Goal: Task Accomplishment & Management: Manage account settings

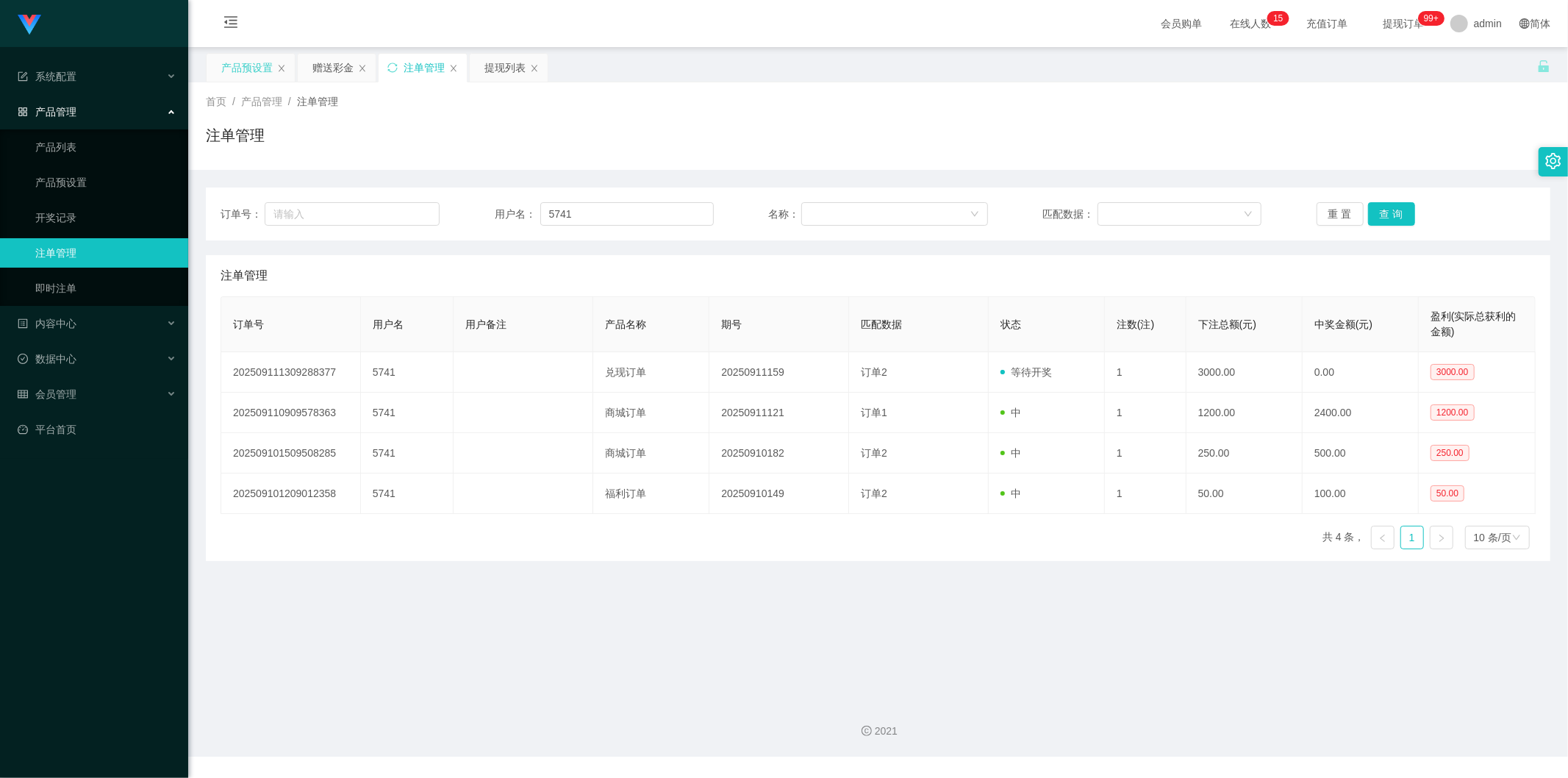
click at [247, 64] on div "产品预设置" at bounding box center [247, 67] width 51 height 28
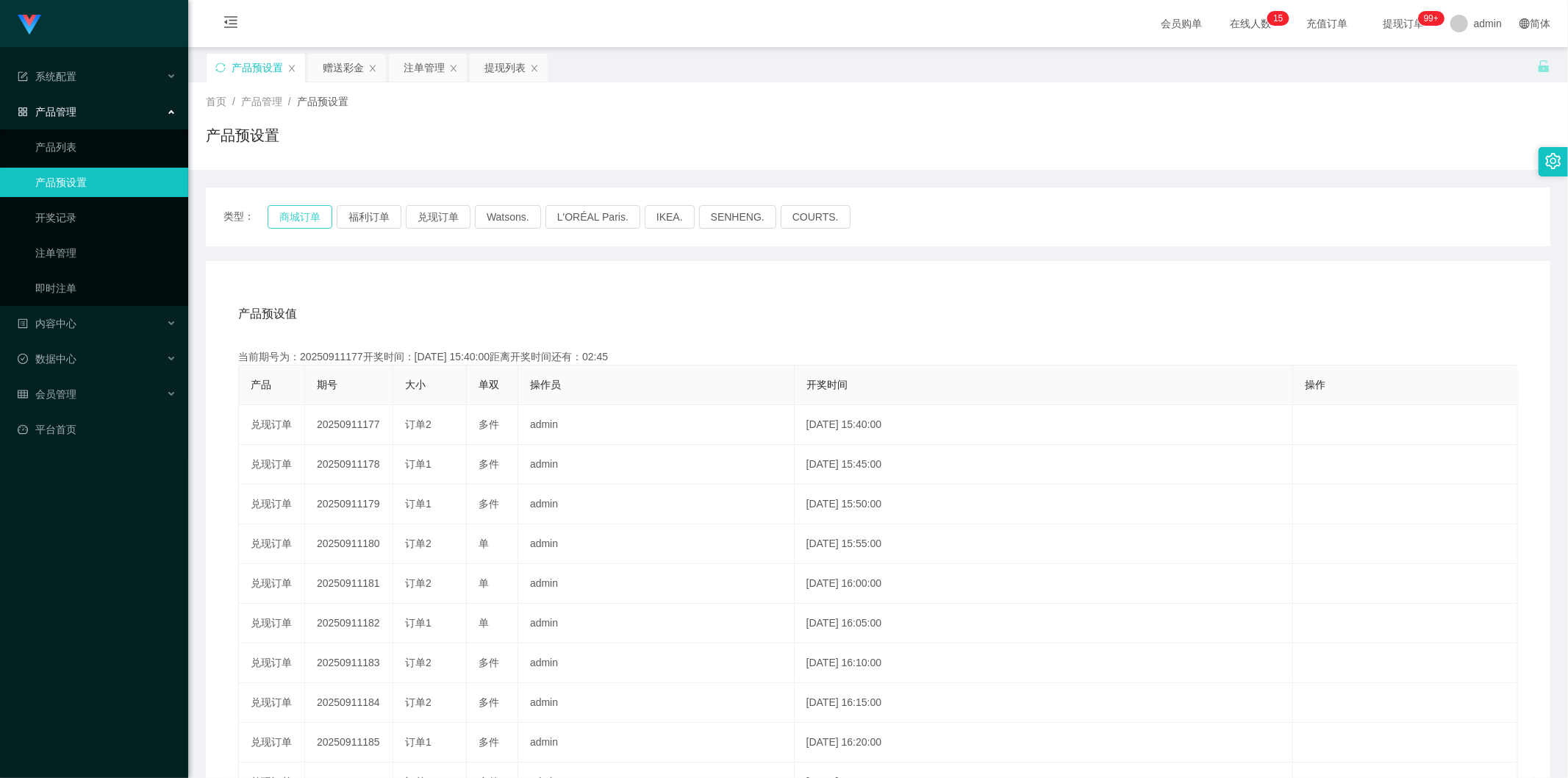
click at [301, 215] on button "商城订单" at bounding box center [300, 217] width 65 height 23
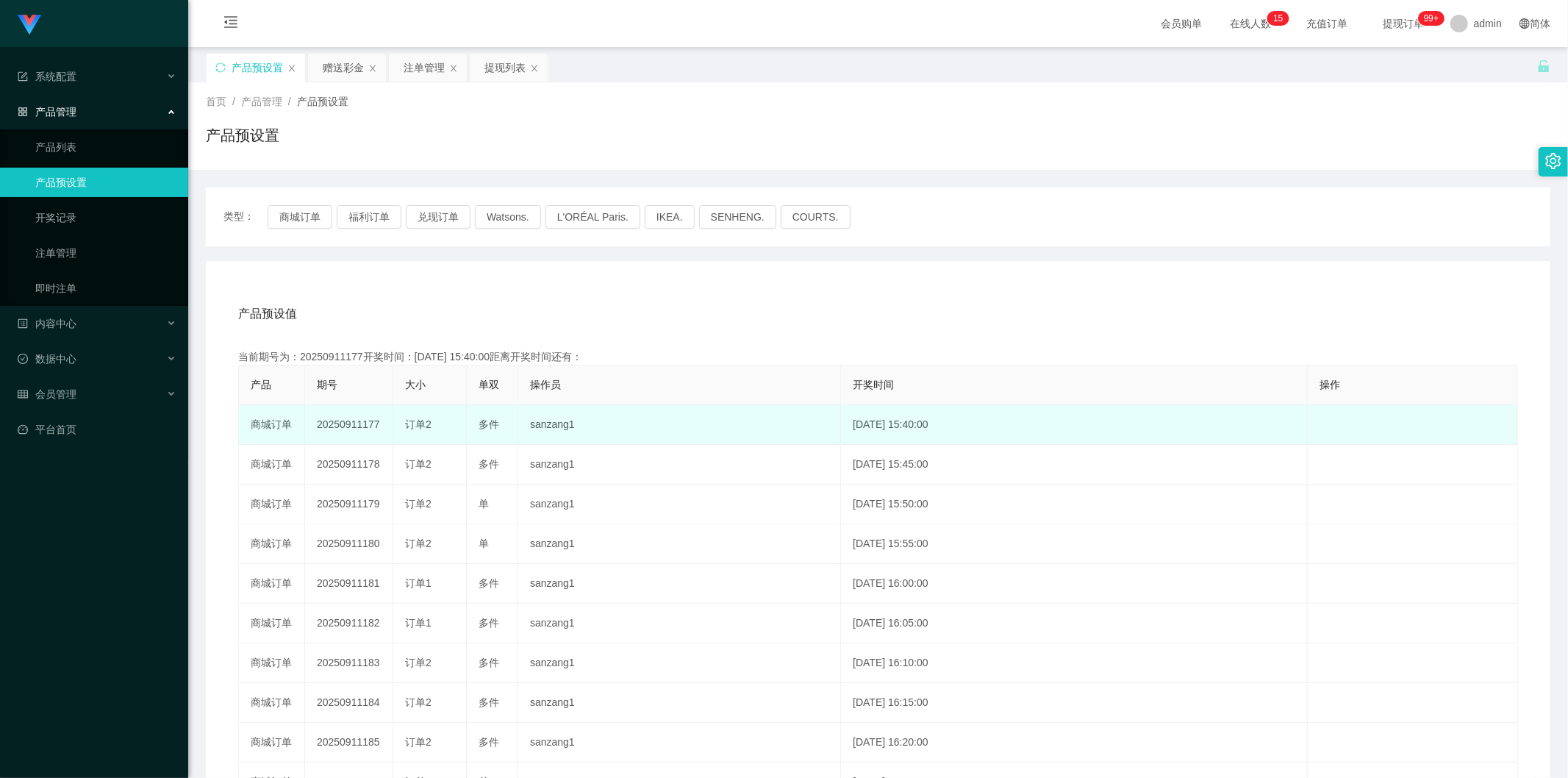
click at [374, 422] on td "20250911177" at bounding box center [350, 425] width 89 height 39
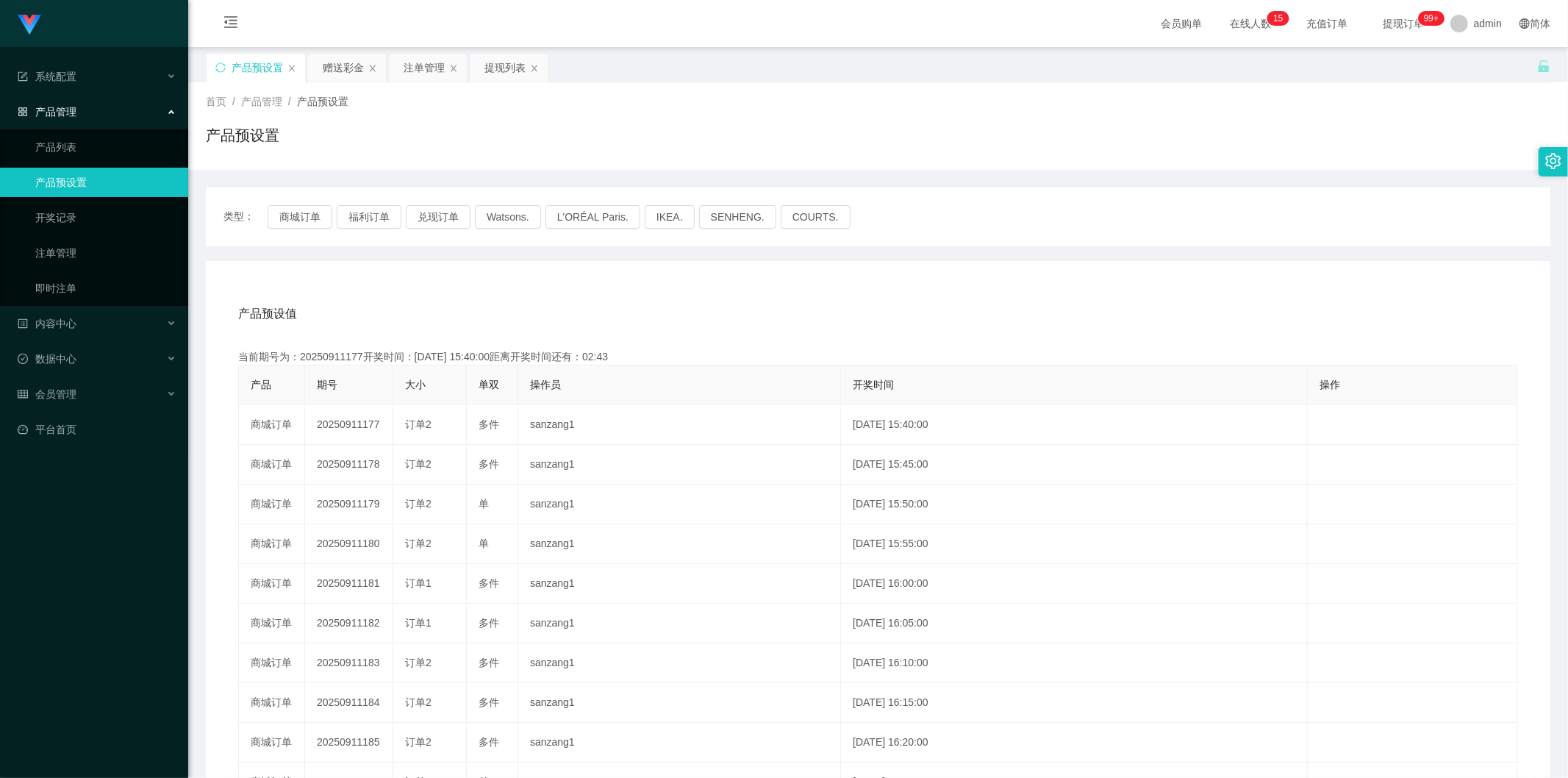
copy td "20250911177"
click at [338, 73] on div "赠送彩金" at bounding box center [343, 67] width 41 height 28
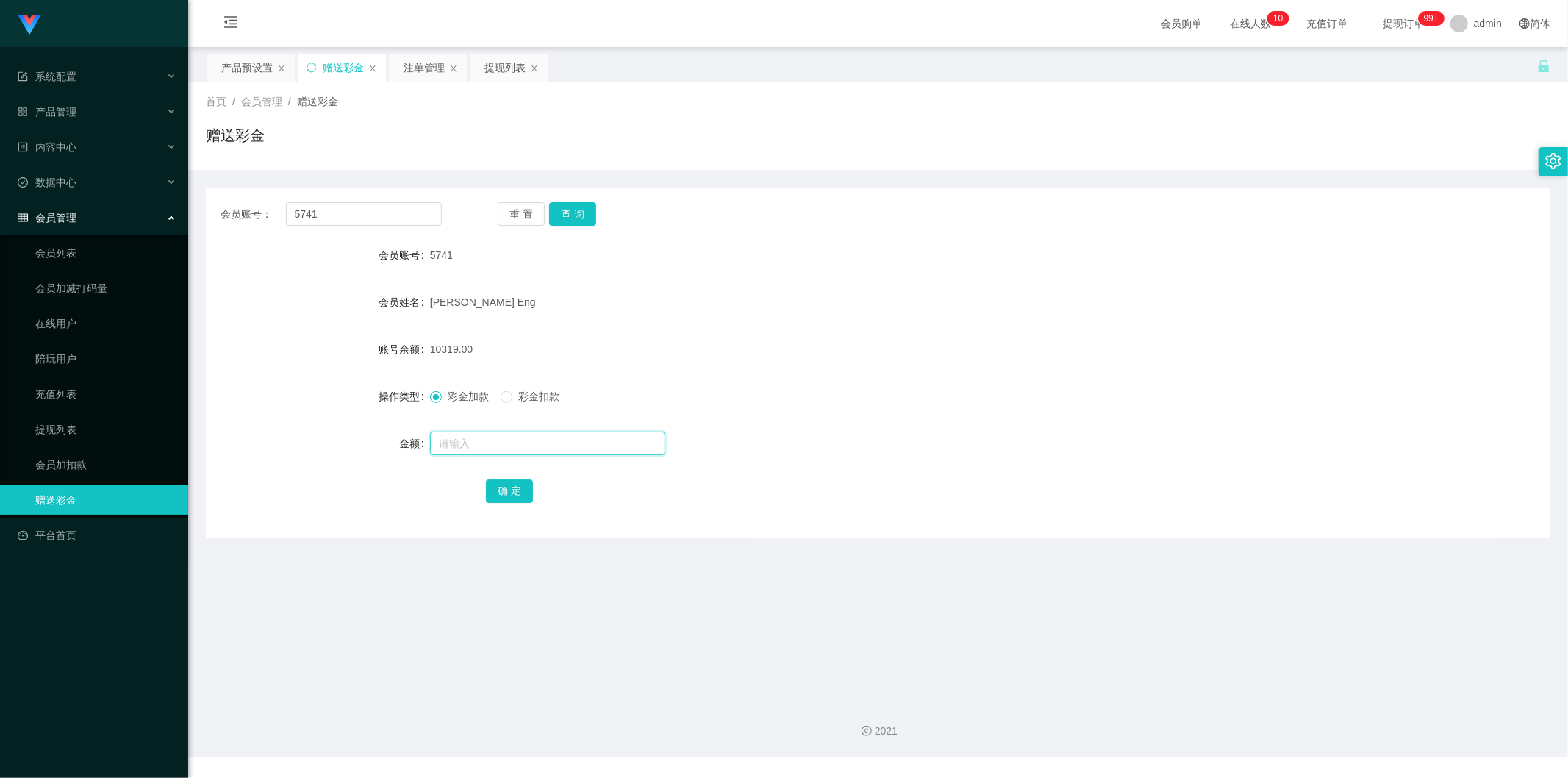
click at [452, 449] on input "text" at bounding box center [548, 443] width 235 height 23
type input "133"
click at [518, 492] on button "确 定" at bounding box center [510, 491] width 47 height 23
drag, startPoint x: 346, startPoint y: 203, endPoint x: 196, endPoint y: 209, distance: 150.1
click at [196, 209] on main "关闭左侧 关闭右侧 关闭其它 刷新页面 产品预设置 赠送彩金 注单管理 提现列表 首页 / 会员管理 / 赠送彩金 / 赠送彩金 会员账号： 5741 重 置…" at bounding box center [877, 368] width 1380 height 641
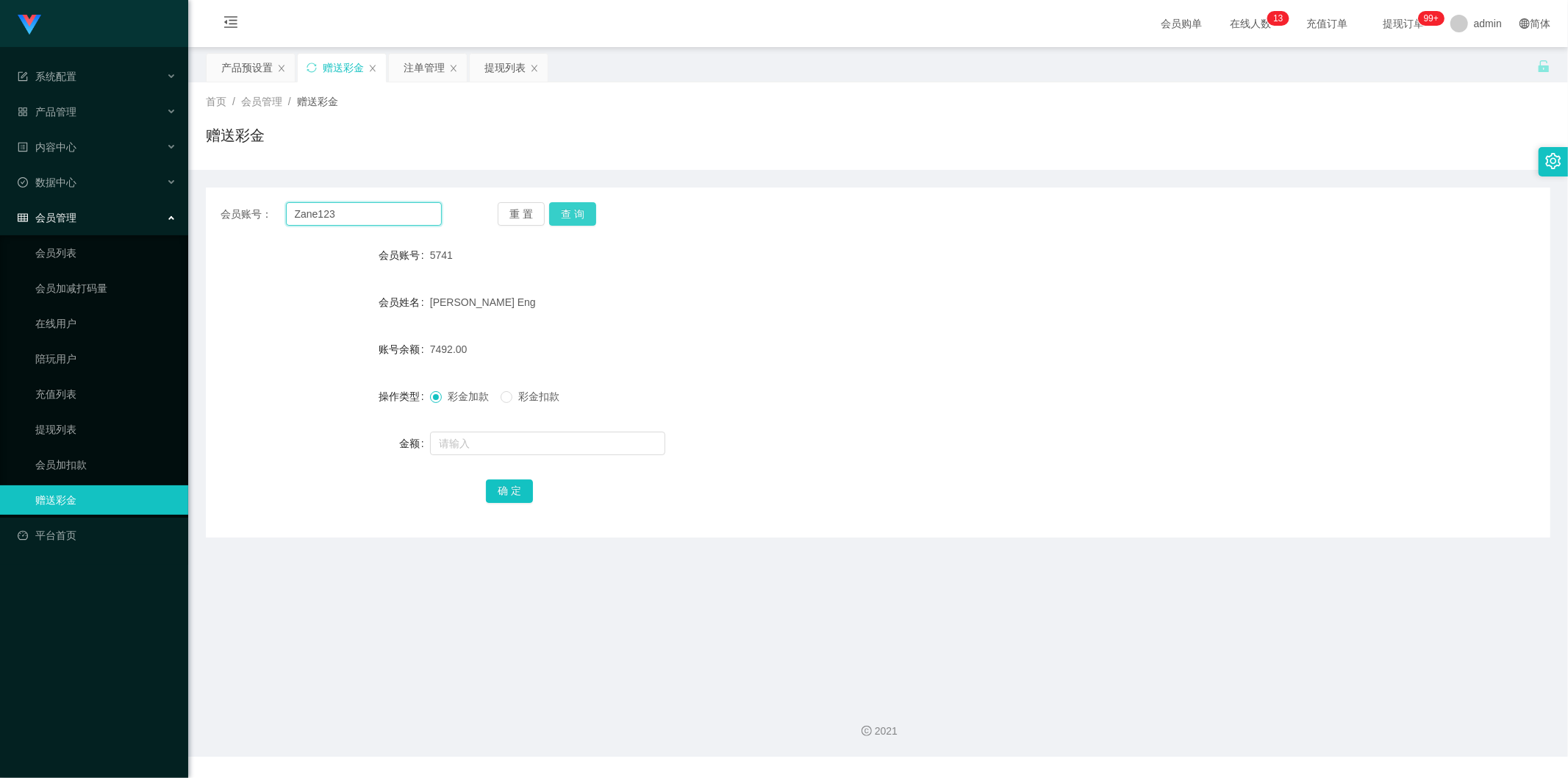
type input "Zane123"
click at [583, 210] on button "查 询" at bounding box center [572, 214] width 47 height 23
click at [479, 439] on input "text" at bounding box center [548, 443] width 235 height 23
type input "133"
click at [519, 489] on button "确 定" at bounding box center [510, 491] width 47 height 23
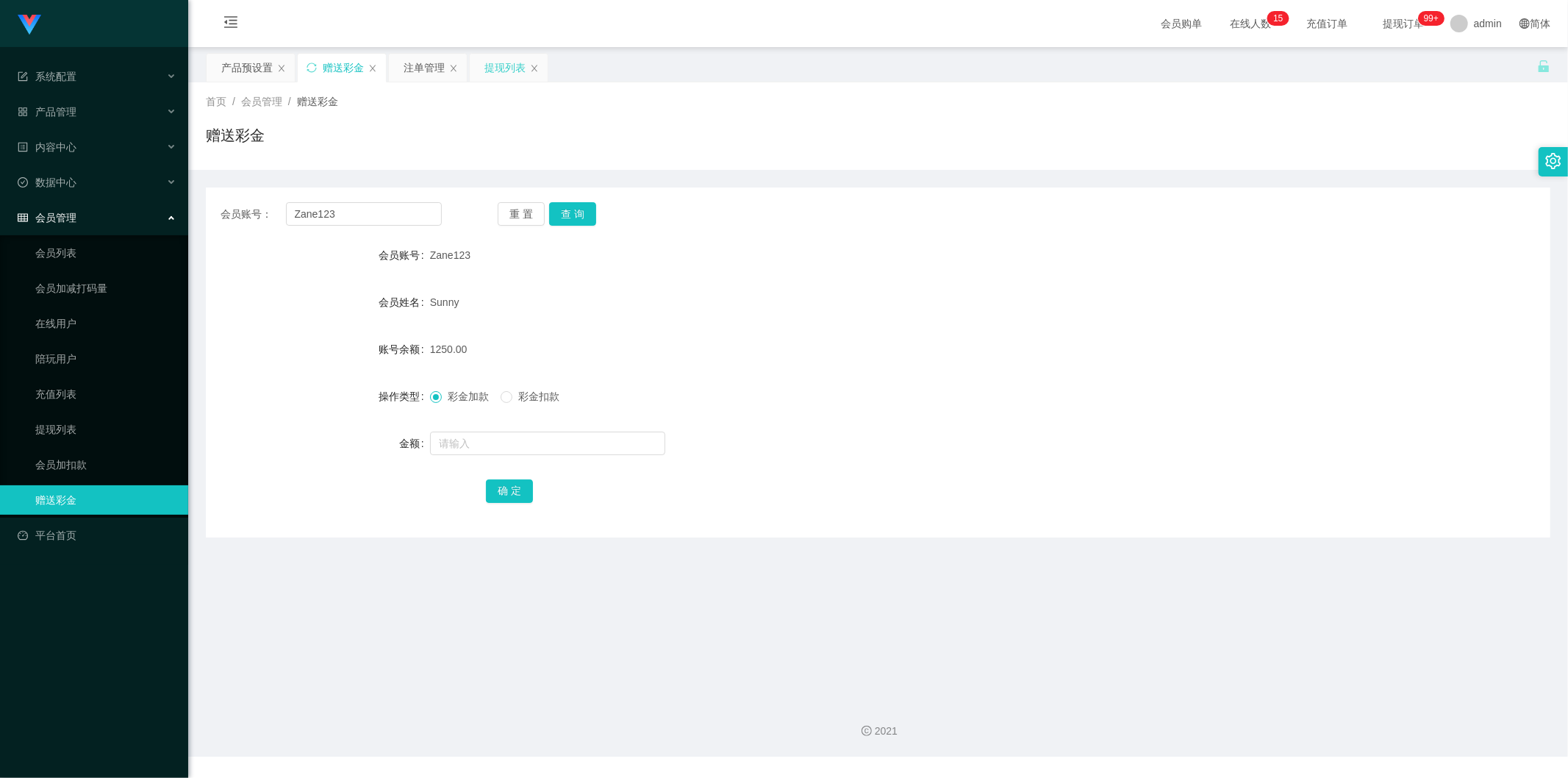
click at [495, 70] on div "提现列表" at bounding box center [505, 67] width 41 height 28
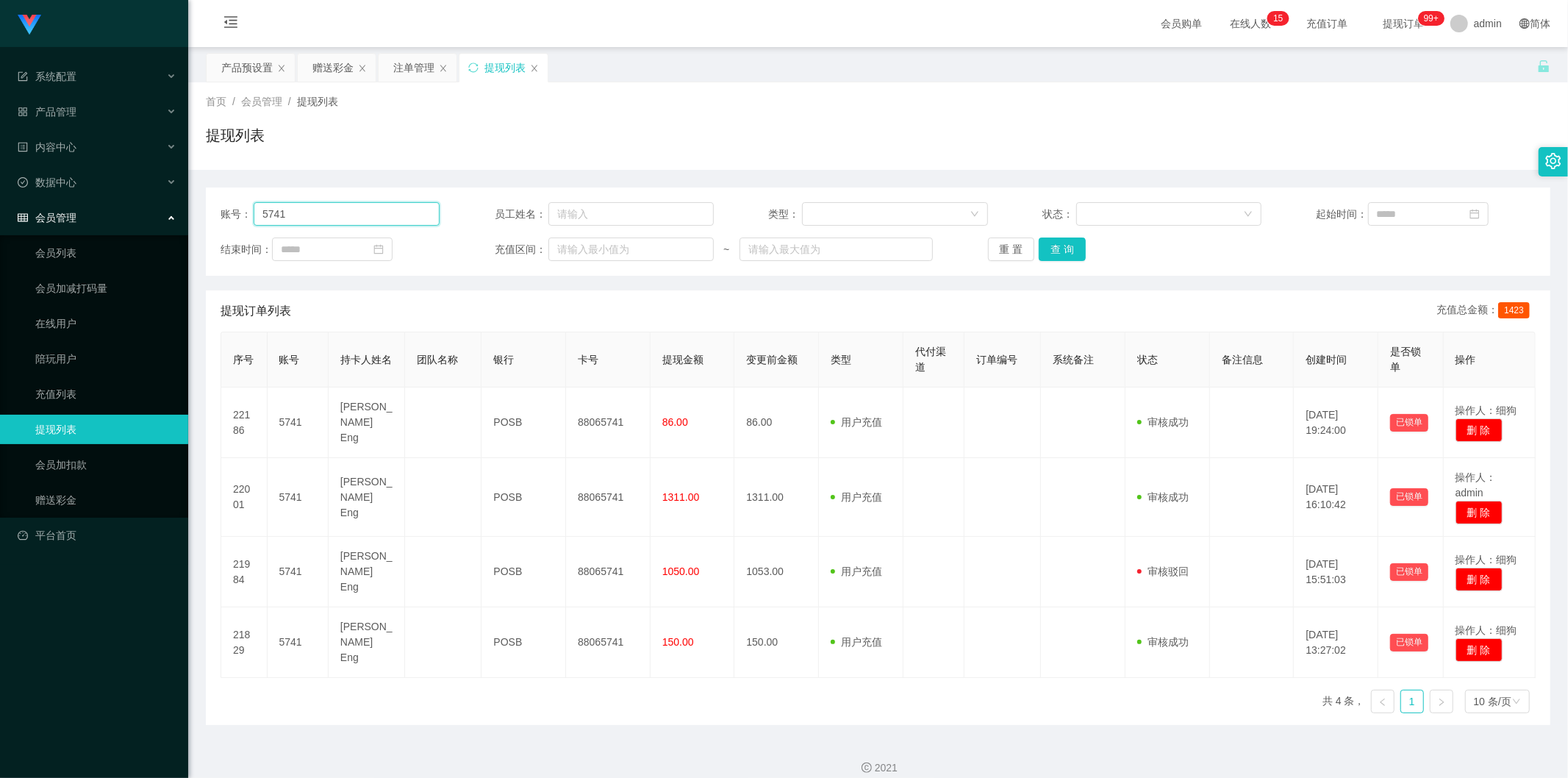
drag, startPoint x: 334, startPoint y: 212, endPoint x: 184, endPoint y: 198, distance: 150.7
click at [184, 198] on section "Jingdong工作台代理端 系统配置 产品管理 产品列表 产品预设置 开奖记录 注单管理 即时注单 内容中心 数据中心 会员管理 会员列表 会员加减打码量 …" at bounding box center [784, 397] width 1568 height 793
type input "Zane123"
click at [1055, 256] on button "查 询" at bounding box center [1062, 249] width 47 height 23
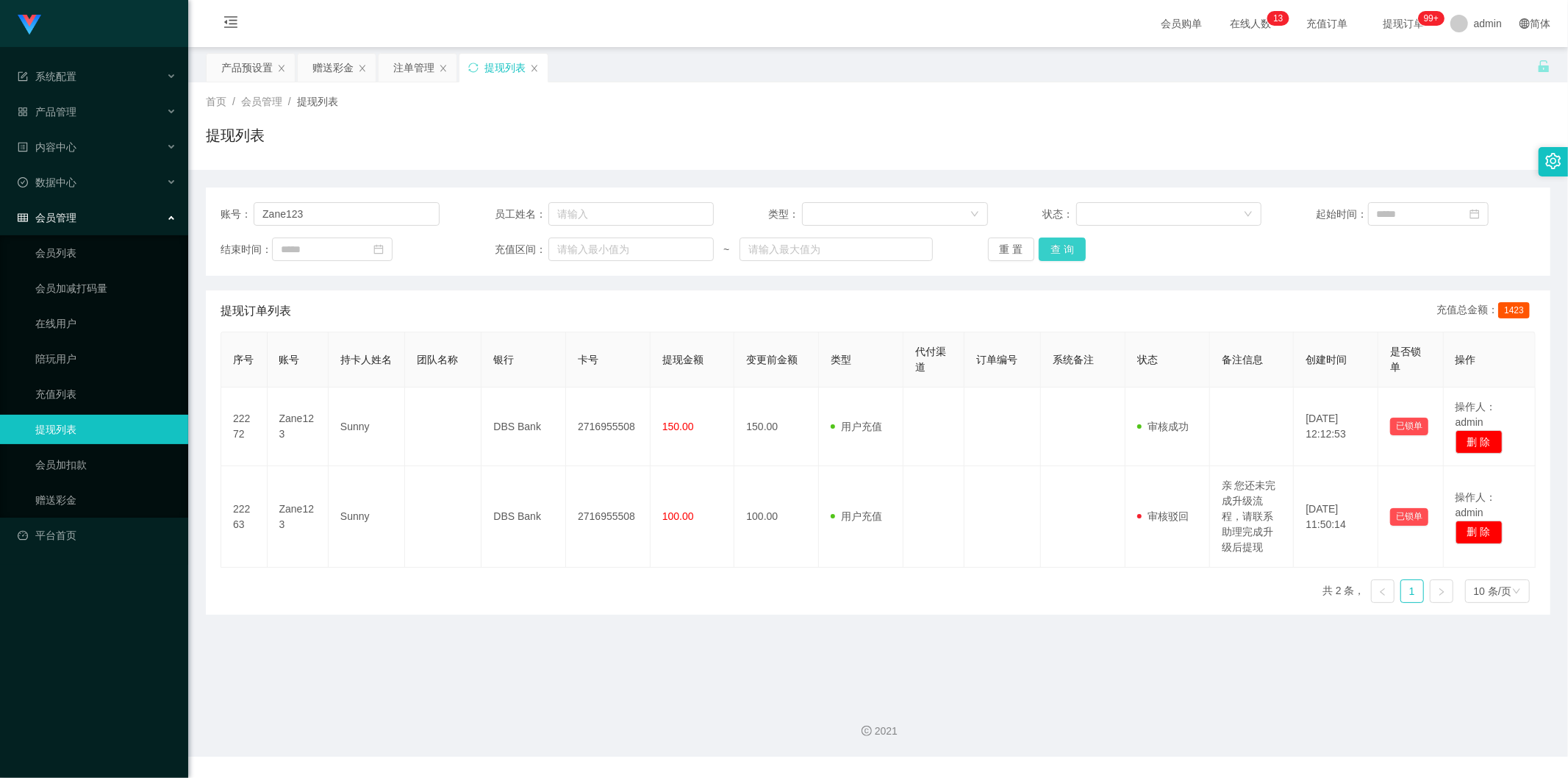
click at [1068, 250] on button "查 询" at bounding box center [1062, 249] width 47 height 23
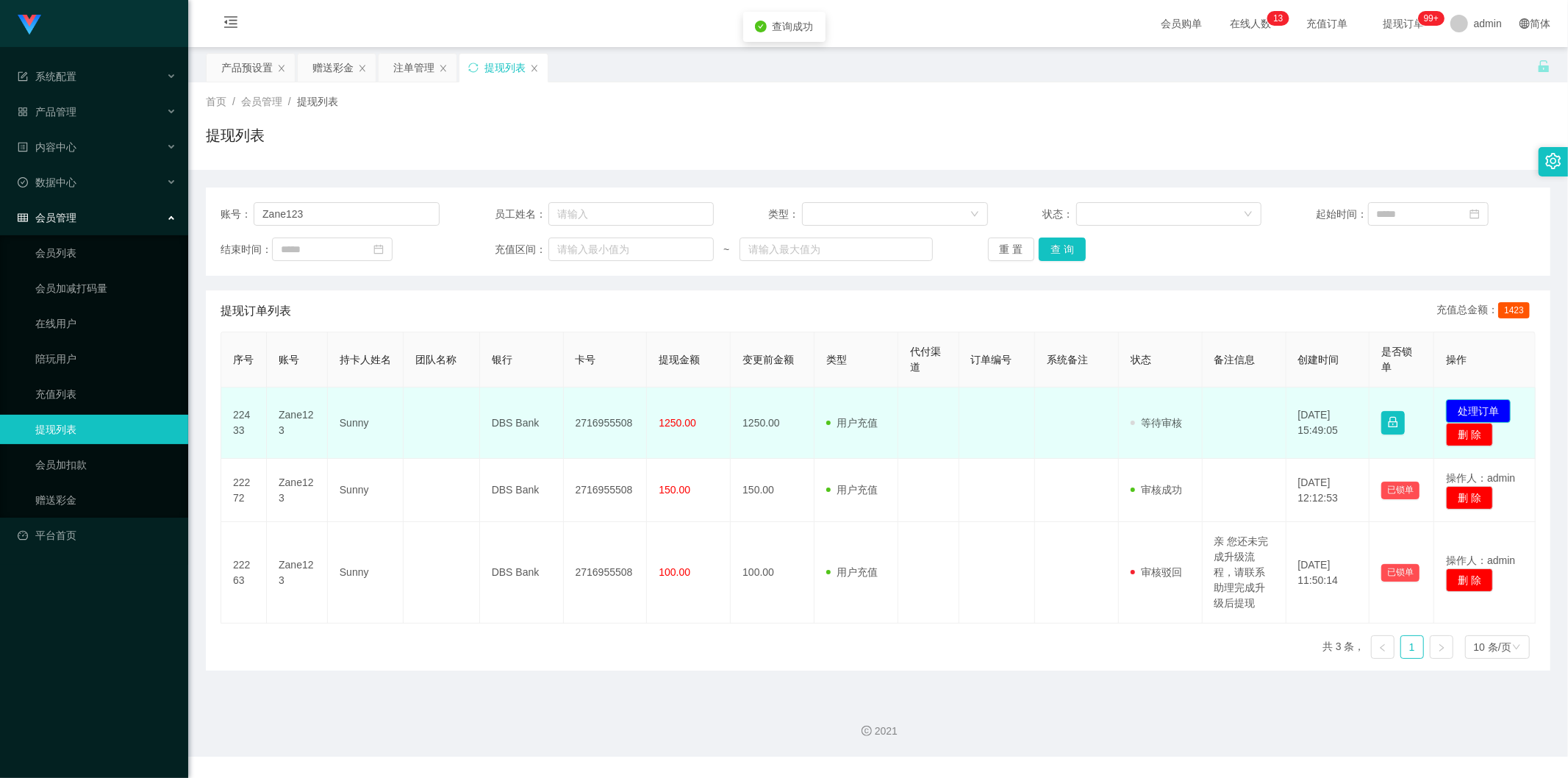
click at [1489, 404] on button "处理订单" at bounding box center [1477, 410] width 65 height 23
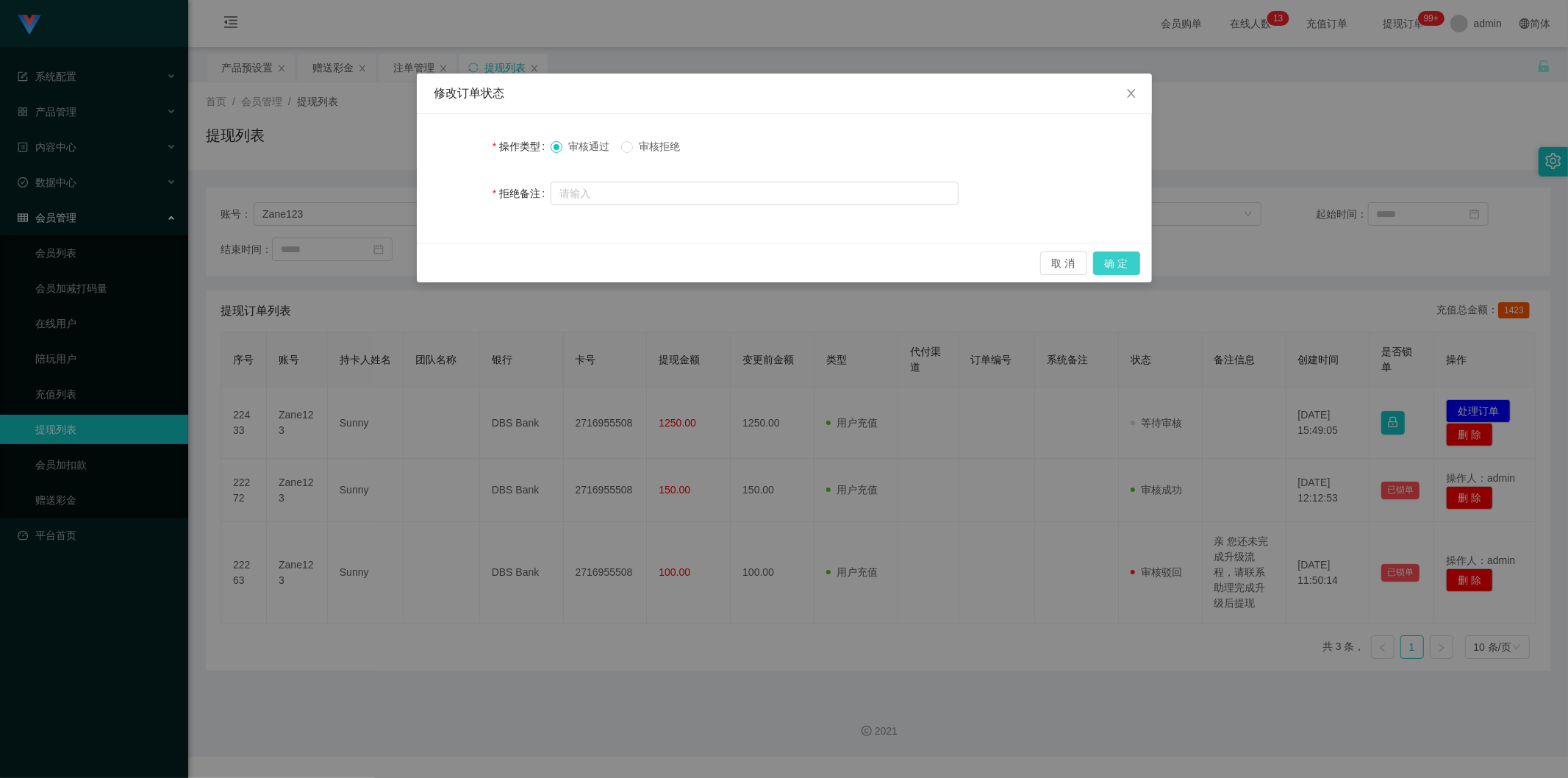
click at [1126, 268] on button "确 定" at bounding box center [1116, 263] width 47 height 23
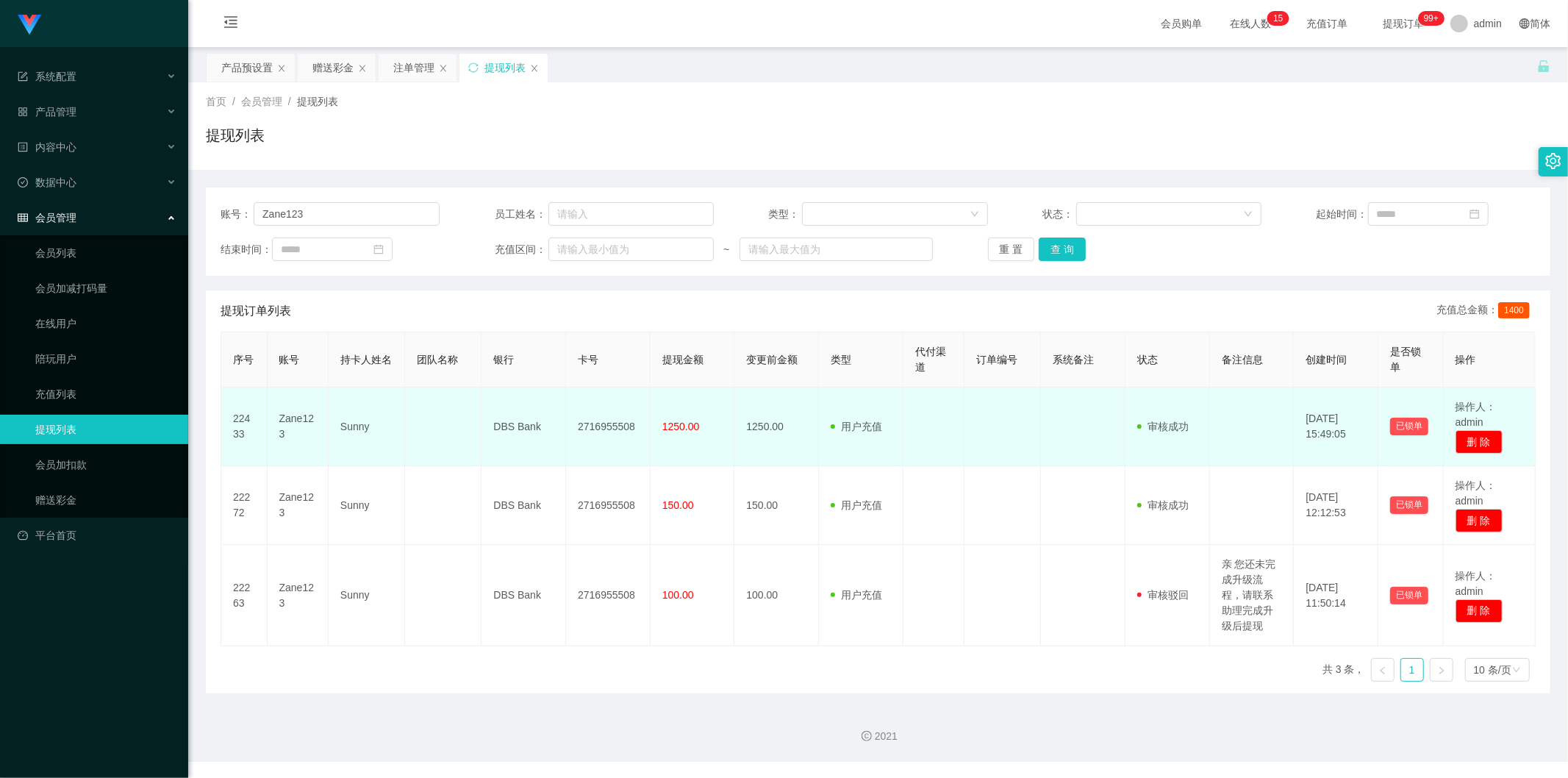
click at [600, 427] on td "2716955508" at bounding box center [609, 427] width 85 height 79
copy td "2716955508"
click at [413, 427] on td at bounding box center [443, 427] width 76 height 79
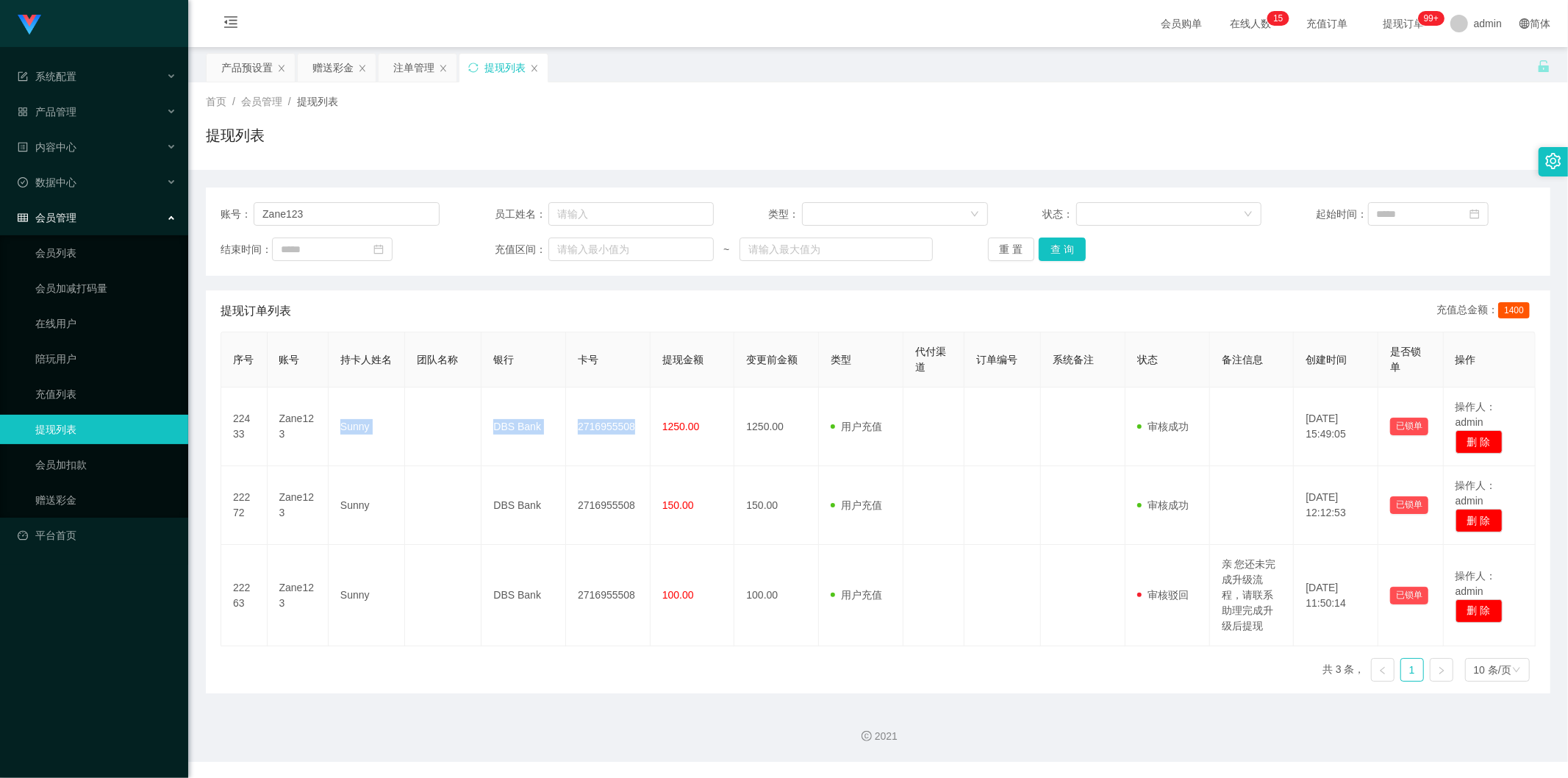
drag, startPoint x: 327, startPoint y: 429, endPoint x: 1022, endPoint y: 269, distance: 713.2
click at [645, 430] on tr "22433 Zane123 Sunny DBS Bank 2716955508 1250.00 1250.00 用户充值 人工扣款 审核驳回 审核成功 等待审…" at bounding box center [878, 427] width 1315 height 79
copy tr "Sunny DBS Bank 2716955508"
drag, startPoint x: 341, startPoint y: 201, endPoint x: 184, endPoint y: 211, distance: 157.3
click at [184, 211] on section "Jingdong工作台代理端 系统配置 产品管理 产品列表 产品预设置 开奖记录 注单管理 即时注单 内容中心 数据中心 会员管理 会员列表 会员加减打码量 …" at bounding box center [784, 380] width 1568 height 762
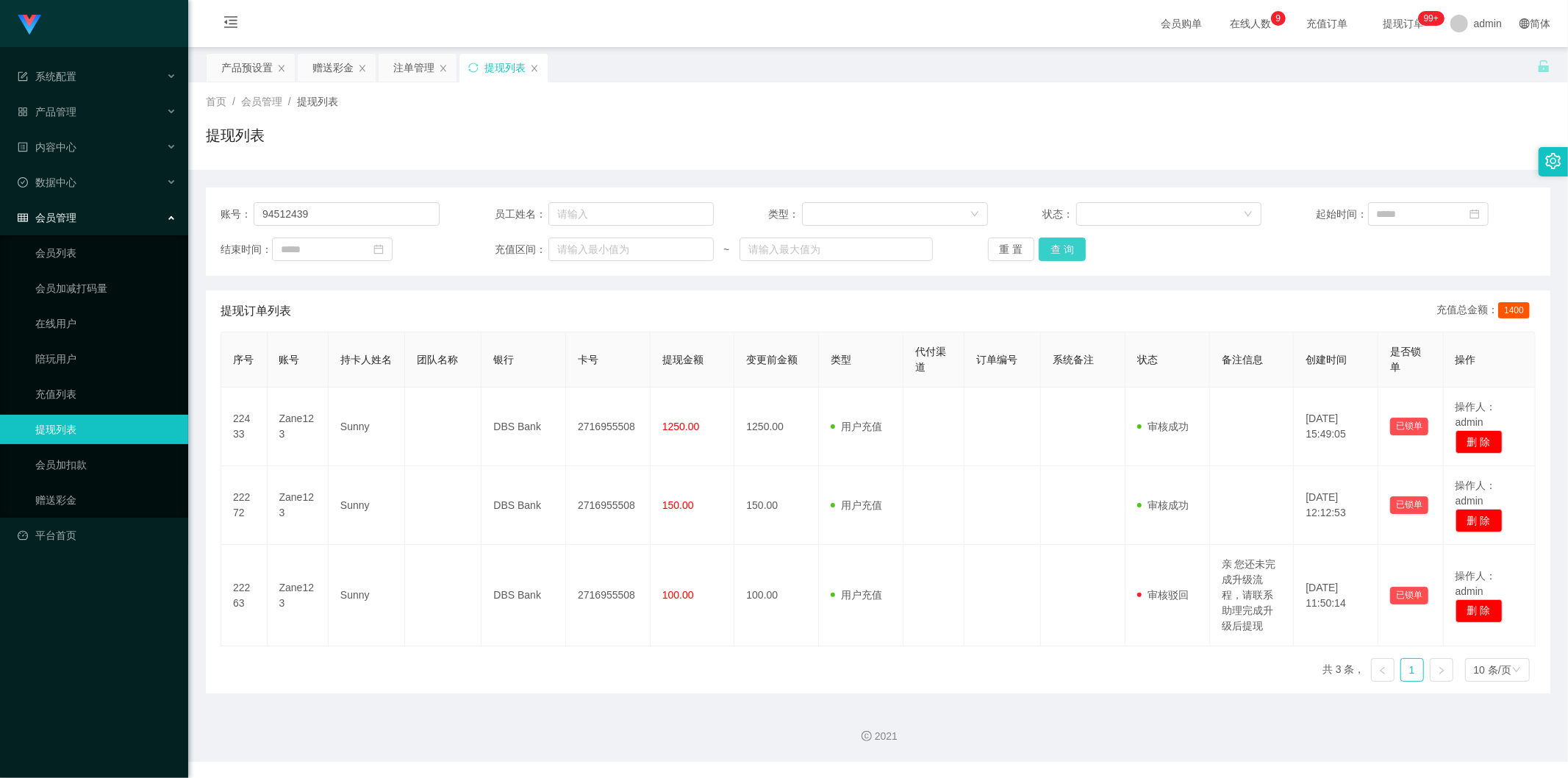
click at [1058, 255] on button "查 询" at bounding box center [1062, 249] width 47 height 23
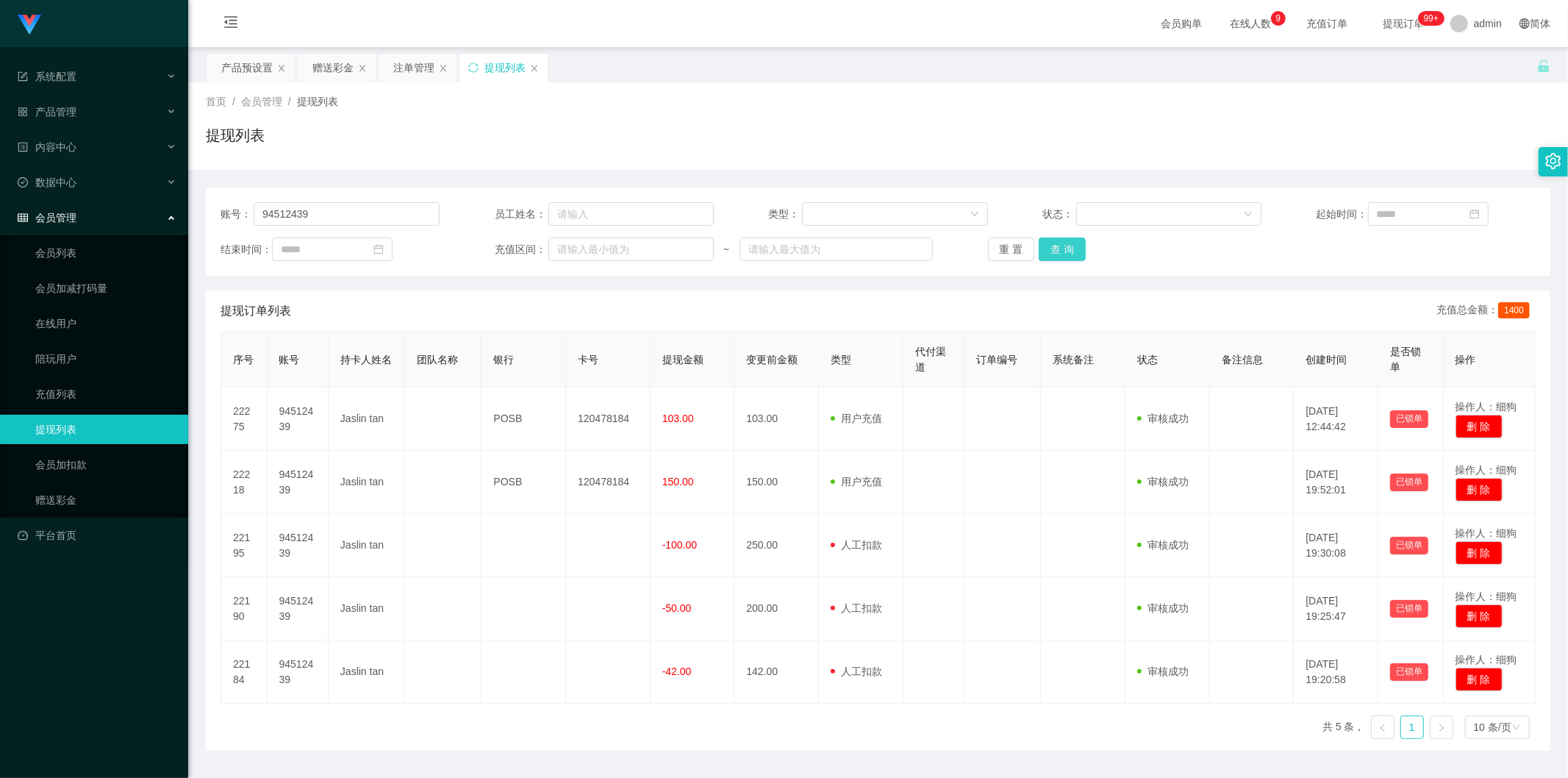
click at [1049, 246] on button "查 询" at bounding box center [1062, 249] width 47 height 23
drag, startPoint x: 335, startPoint y: 218, endPoint x: 190, endPoint y: 219, distance: 145.0
click at [190, 219] on main "关闭左侧 关闭右侧 关闭其它 刷新页面 产品预设置 赠送彩金 注单管理 提现列表 首页 / 会员管理 / 提现列表 / 提现列表 账号： 94512439 员…" at bounding box center [877, 399] width 1380 height 703
type input "A"
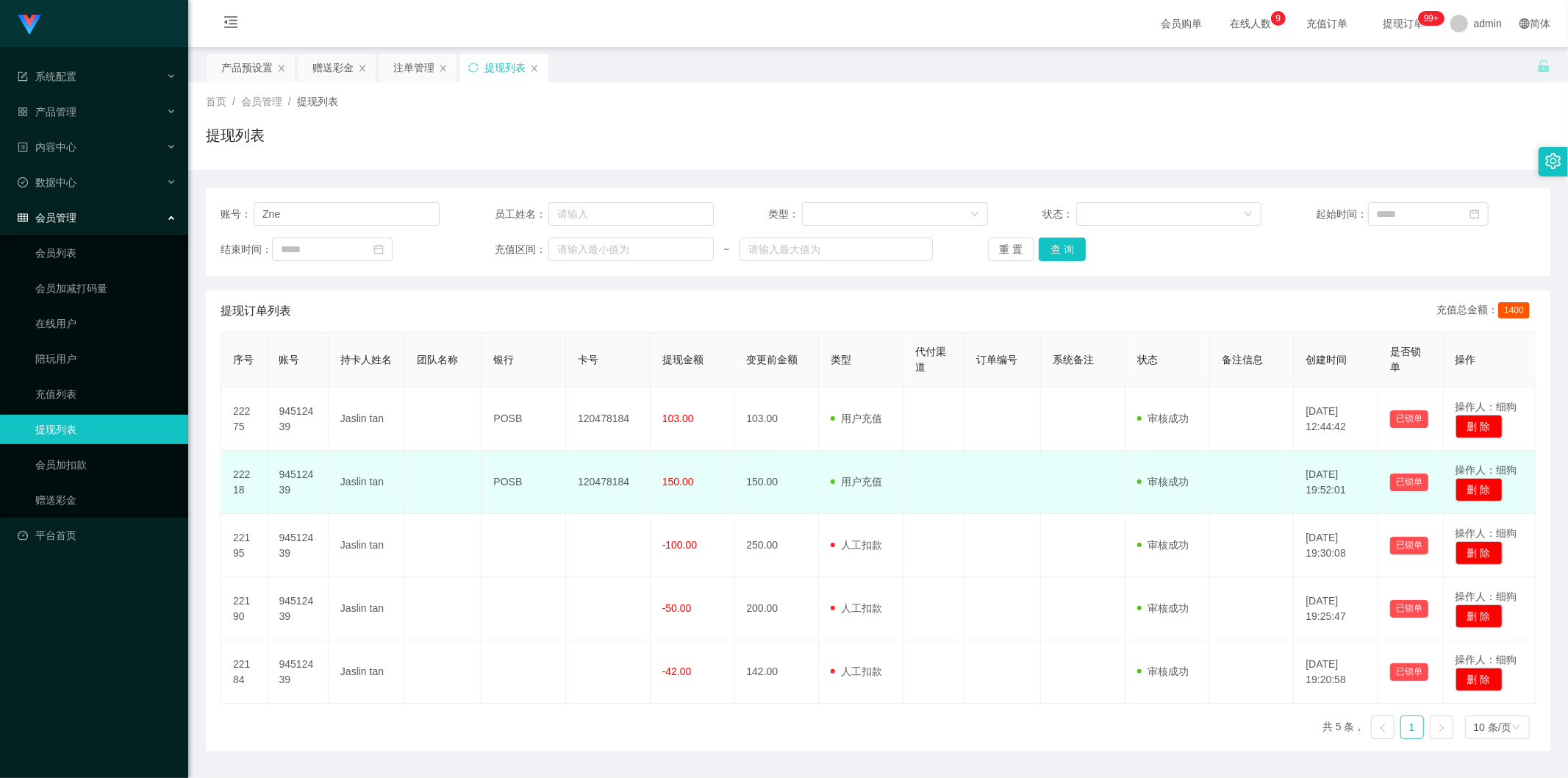
click at [1007, 474] on td at bounding box center [1002, 482] width 76 height 64
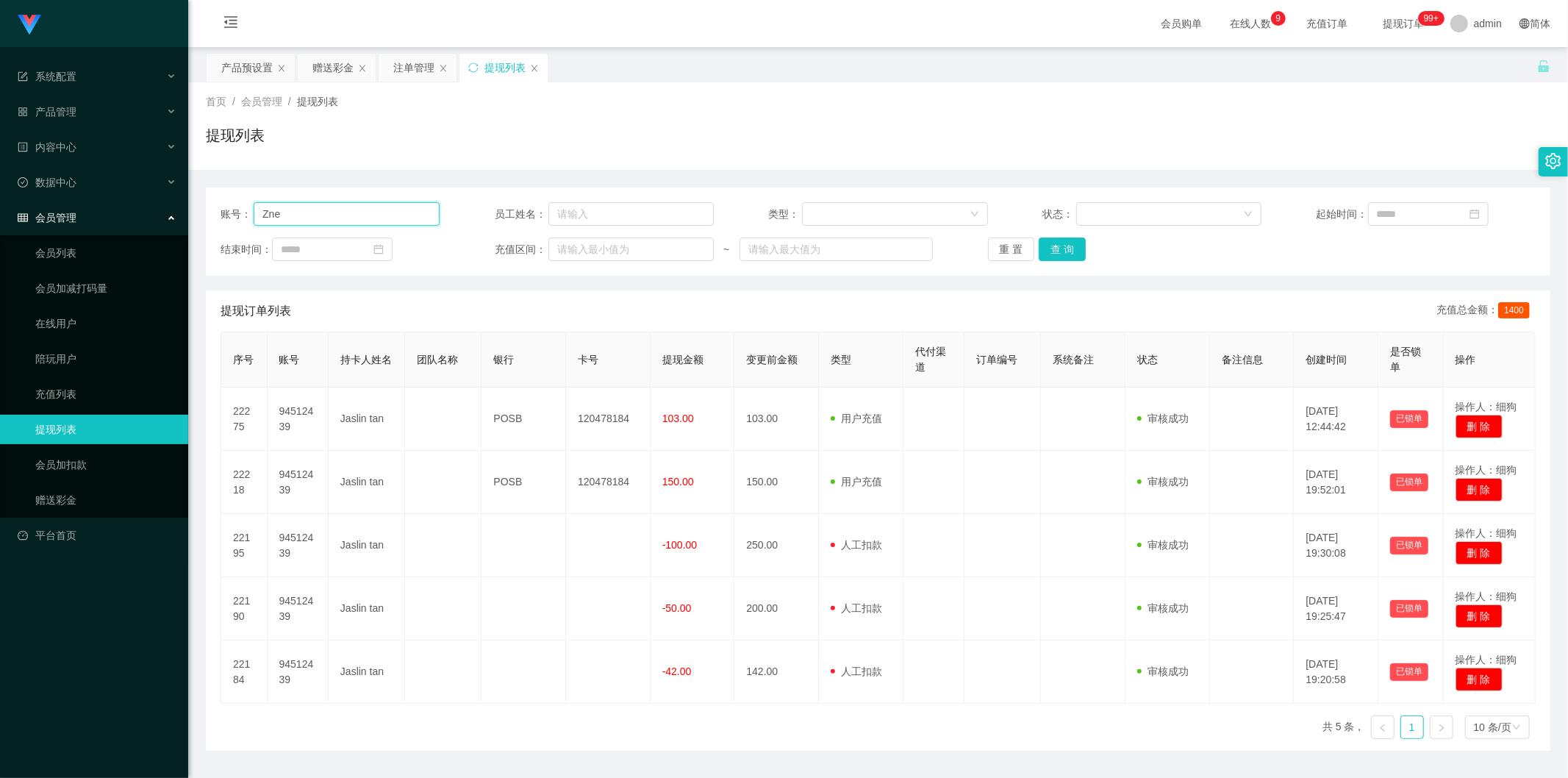
click at [305, 214] on input "Zne" at bounding box center [346, 214] width 186 height 23
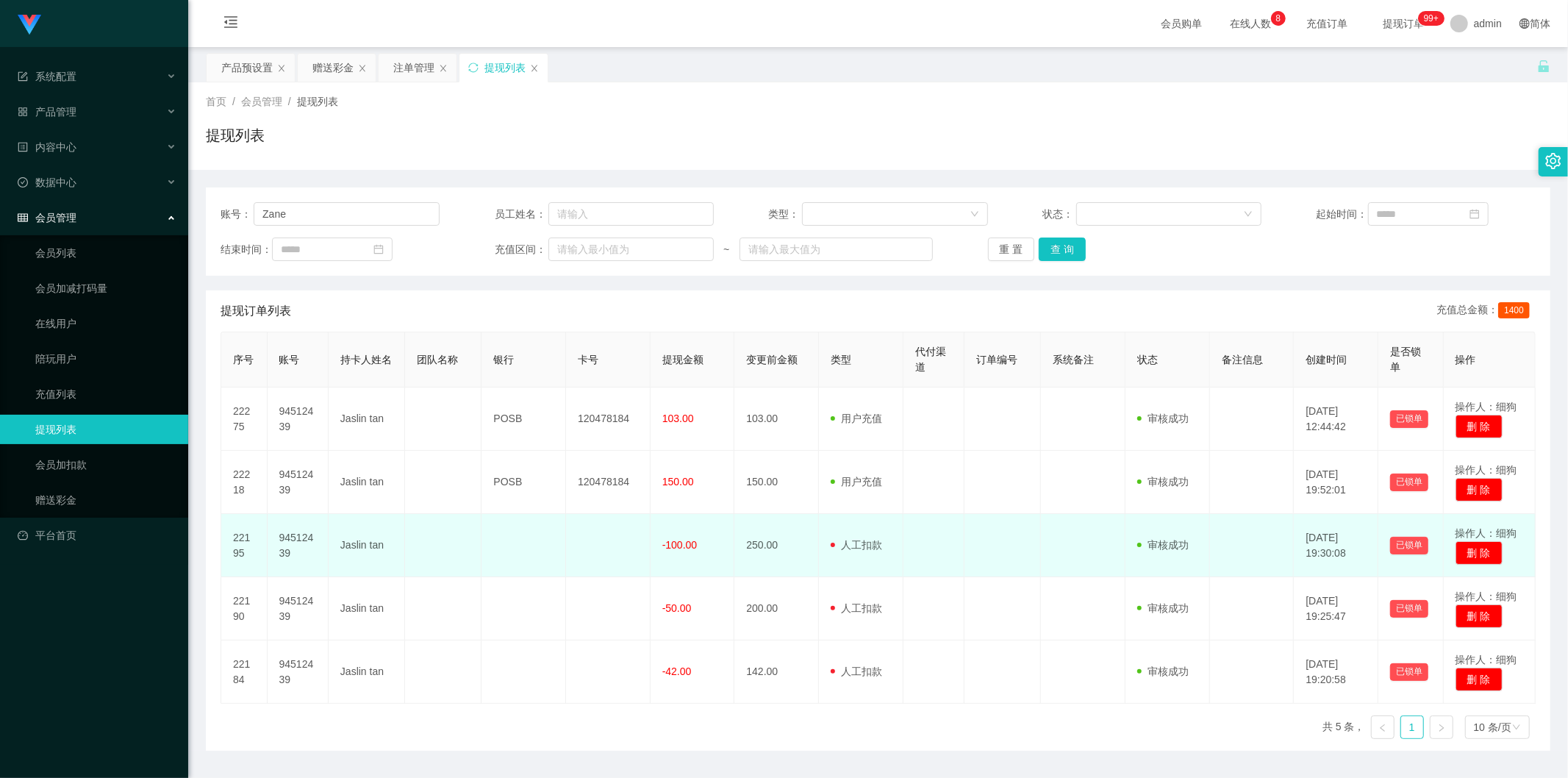
click at [969, 552] on td at bounding box center [1002, 546] width 76 height 64
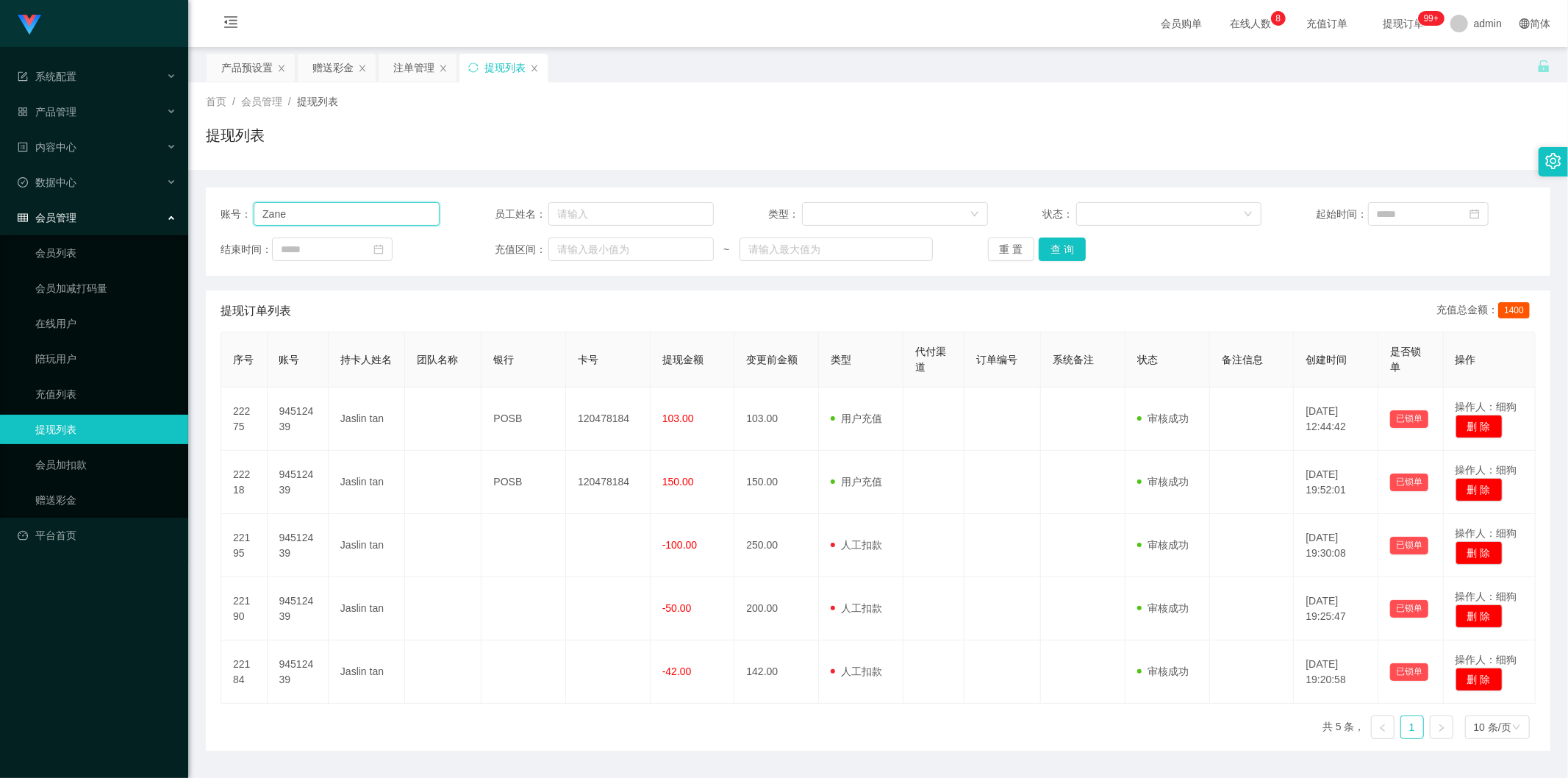
click at [357, 220] on input "Zane" at bounding box center [346, 214] width 186 height 23
click at [1068, 250] on button "查 询" at bounding box center [1062, 249] width 47 height 23
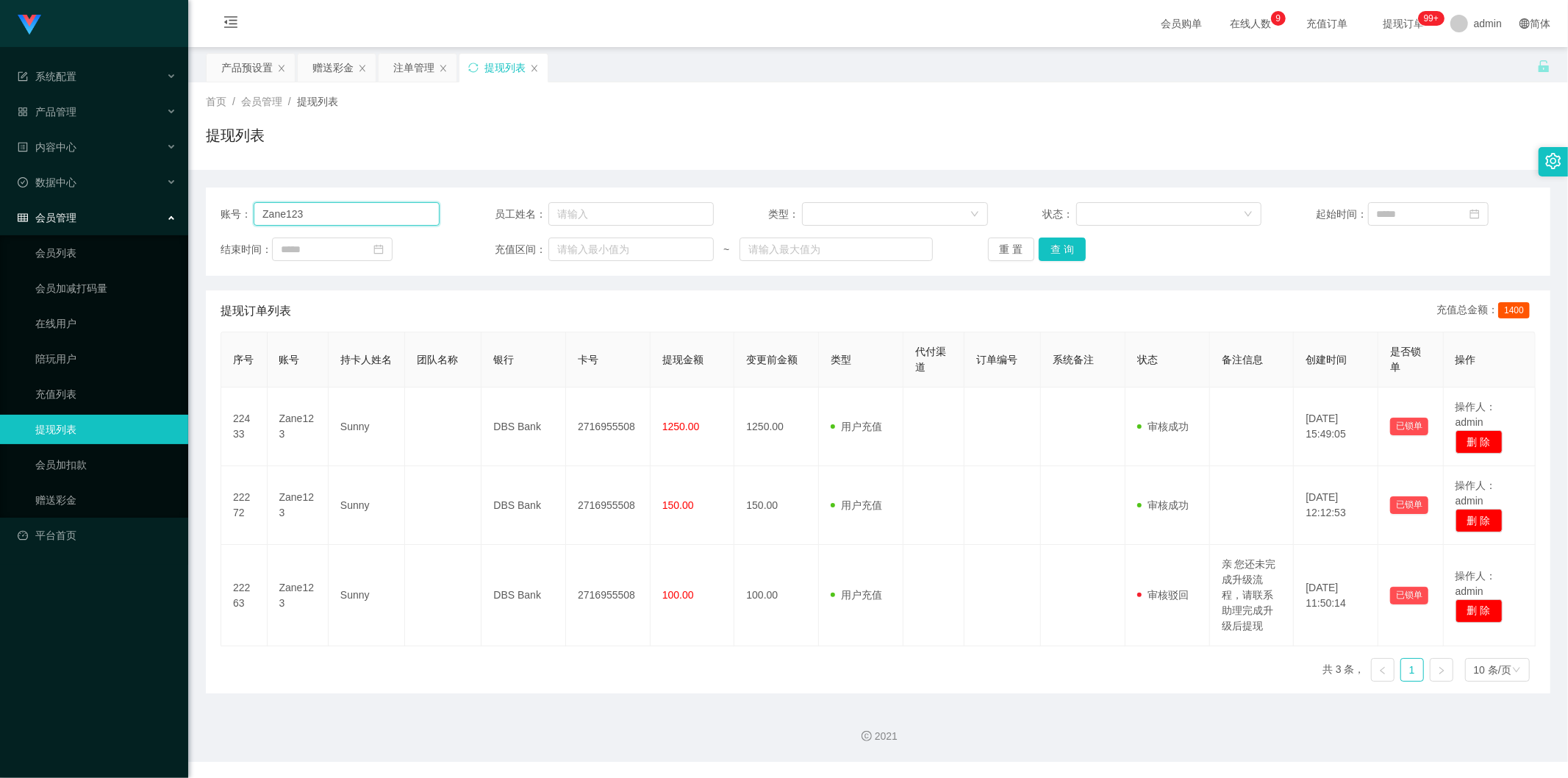
drag, startPoint x: 348, startPoint y: 215, endPoint x: 104, endPoint y: 225, distance: 244.2
click at [104, 225] on section "Jingdong工作台代理端 系统配置 产品管理 产品列表 产品预设置 开奖记录 注单管理 即时注单 内容中心 数据中心 会员管理 会员列表 会员加减打码量 …" at bounding box center [784, 380] width 1568 height 762
type input "94512439"
click at [1052, 250] on button "查 询" at bounding box center [1062, 249] width 47 height 23
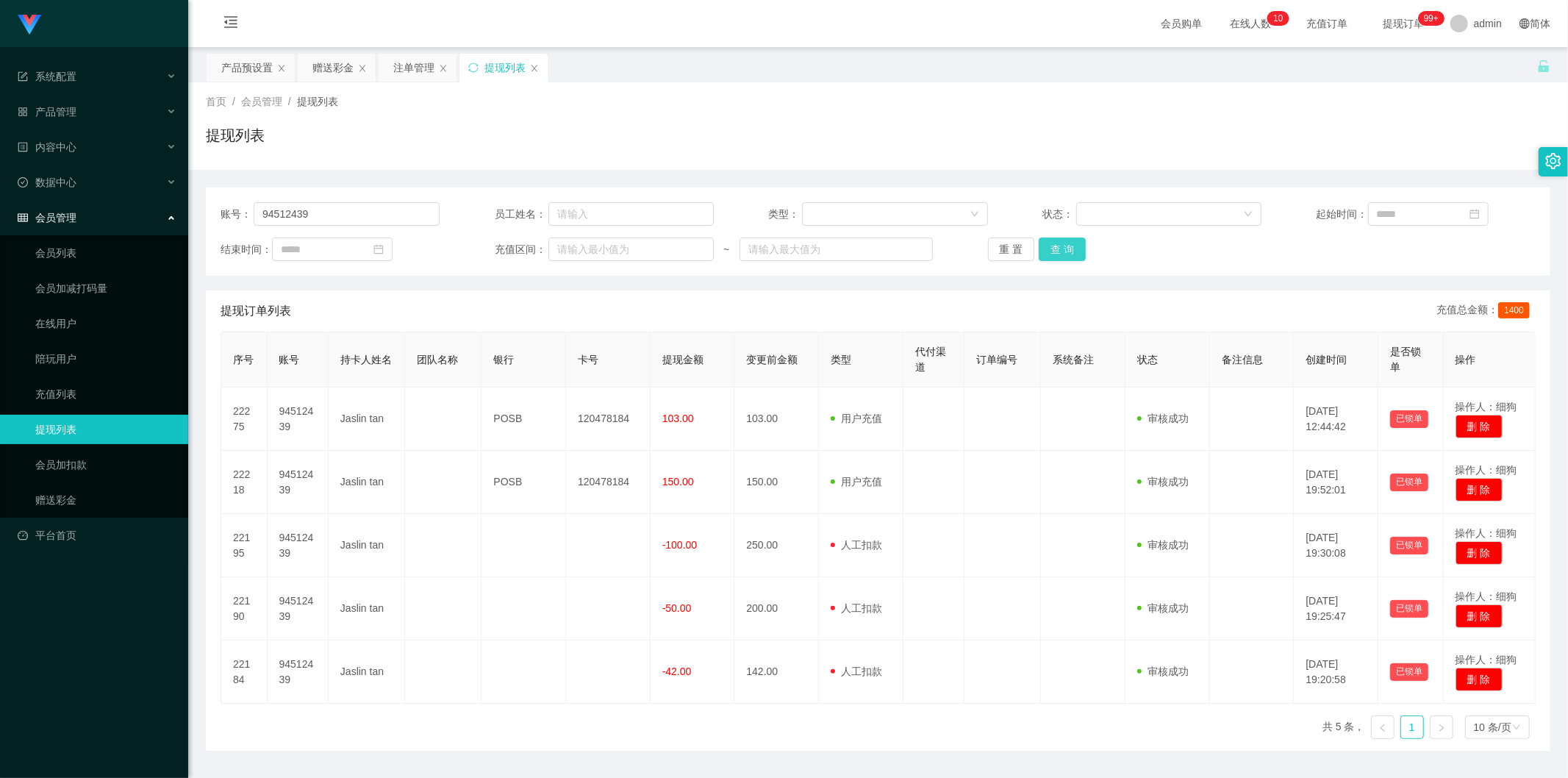
click at [1063, 245] on button "查 询" at bounding box center [1062, 249] width 47 height 23
click at [1064, 254] on button "查 询" at bounding box center [1062, 249] width 47 height 23
click at [1052, 251] on button "查 询" at bounding box center [1062, 249] width 47 height 23
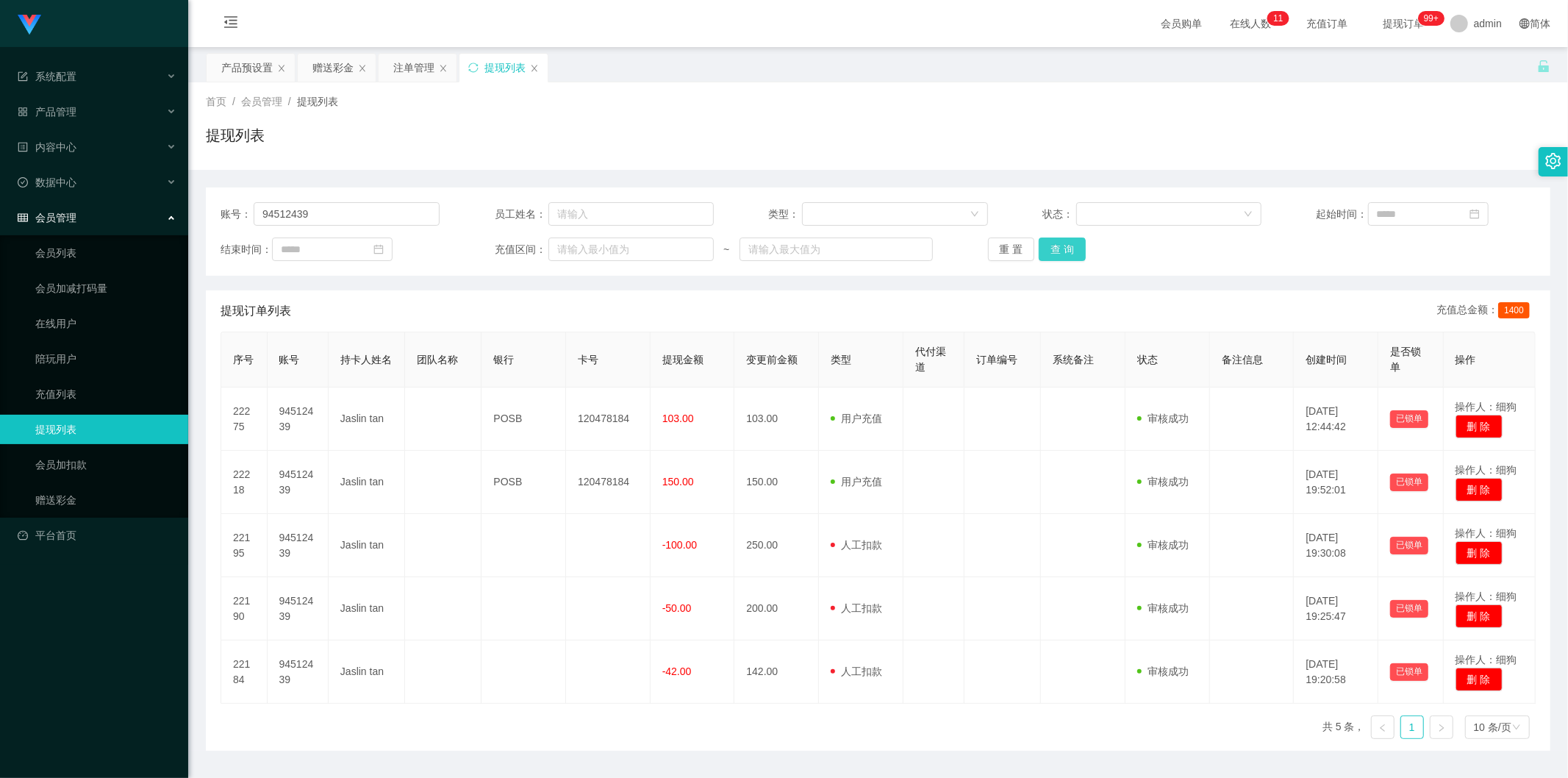
click at [1057, 259] on button "查 询" at bounding box center [1062, 249] width 47 height 23
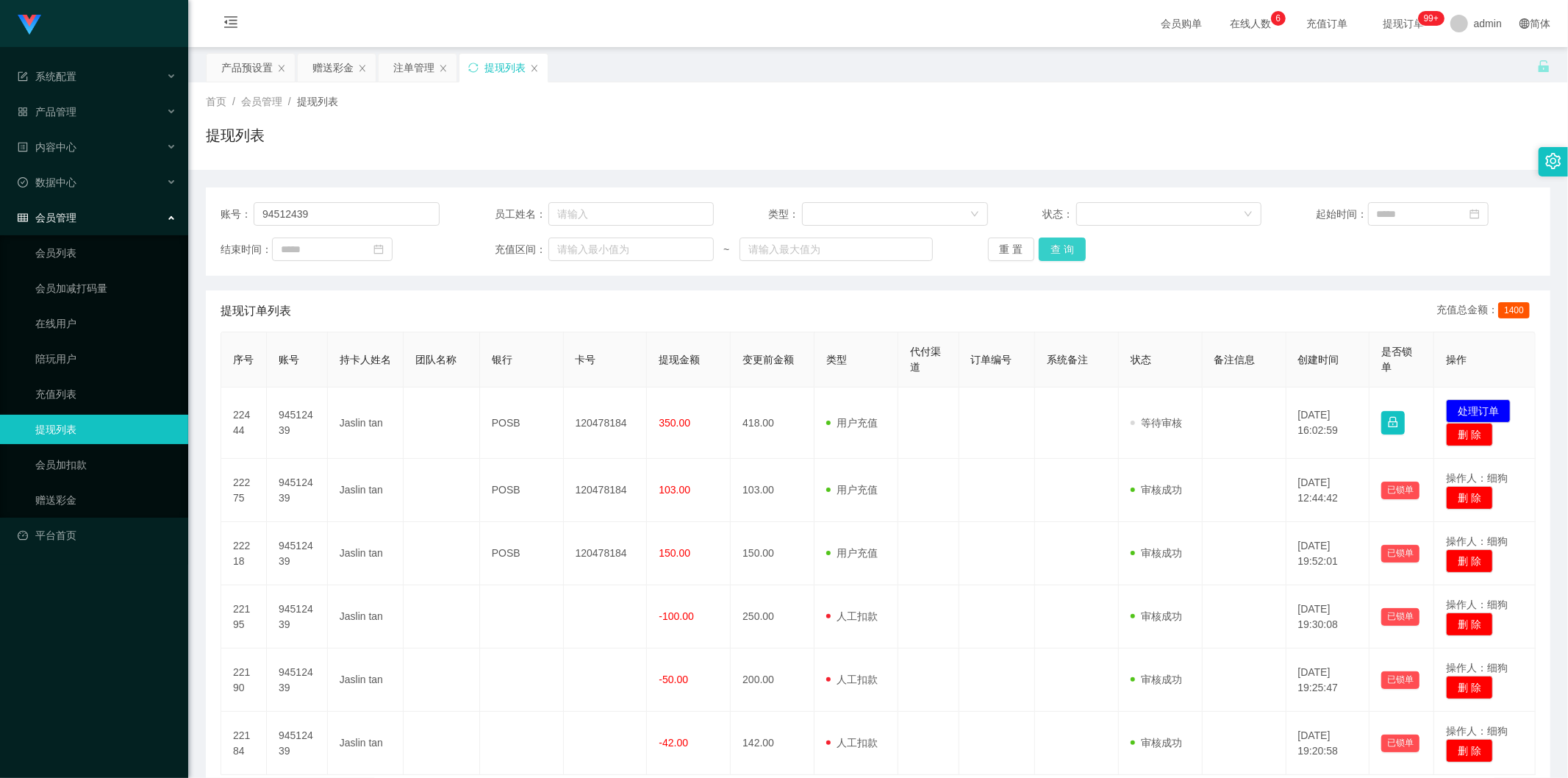
click at [1070, 253] on button "查 询" at bounding box center [1062, 249] width 47 height 23
click at [1058, 248] on button "查 询" at bounding box center [1062, 249] width 47 height 23
click at [1066, 253] on button "查 询" at bounding box center [1062, 249] width 47 height 23
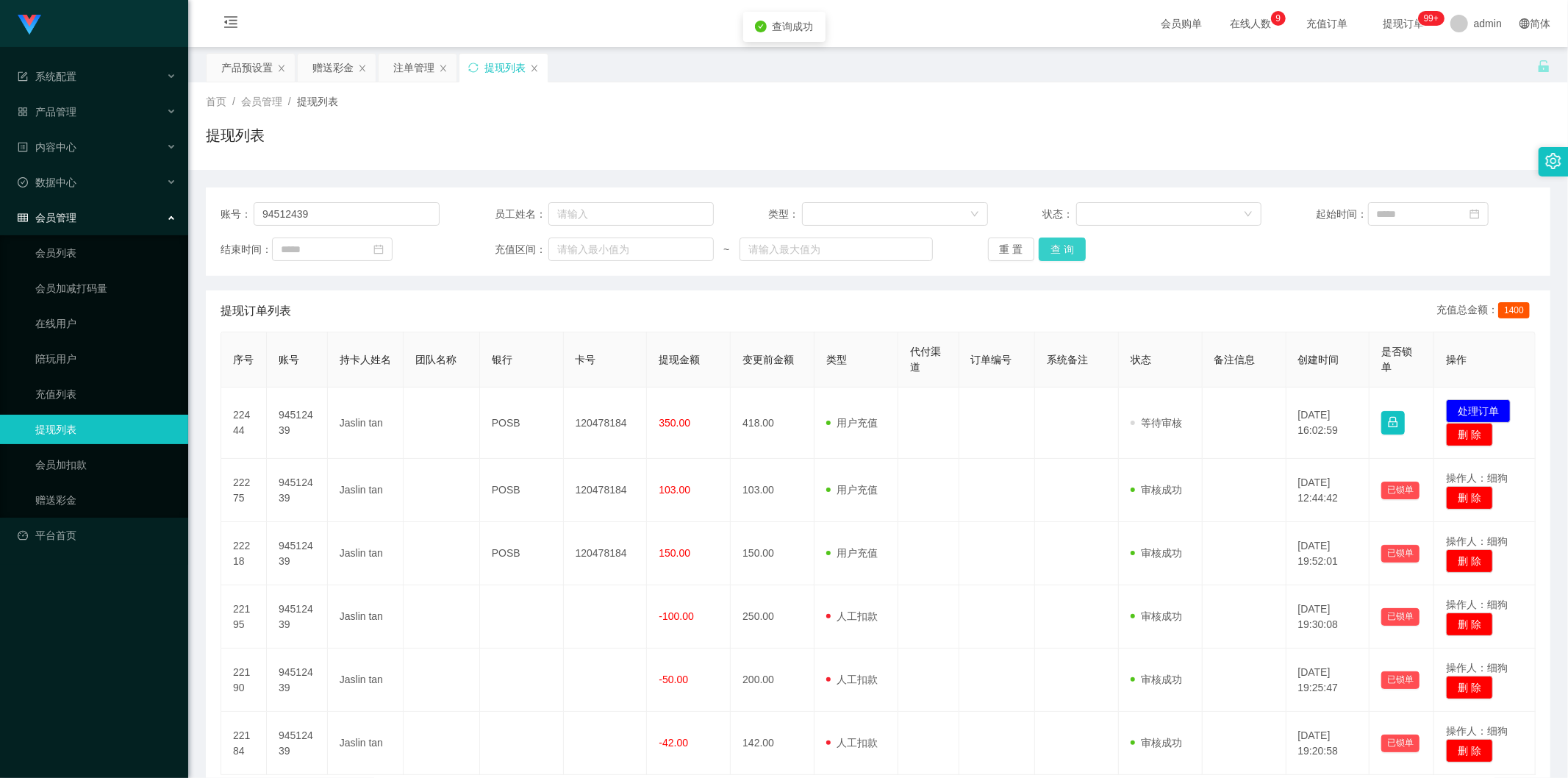
click at [1066, 253] on button "查 询" at bounding box center [1062, 249] width 47 height 23
click at [1078, 241] on button "查 询" at bounding box center [1062, 249] width 47 height 23
click at [1067, 256] on button "查 询" at bounding box center [1062, 249] width 47 height 23
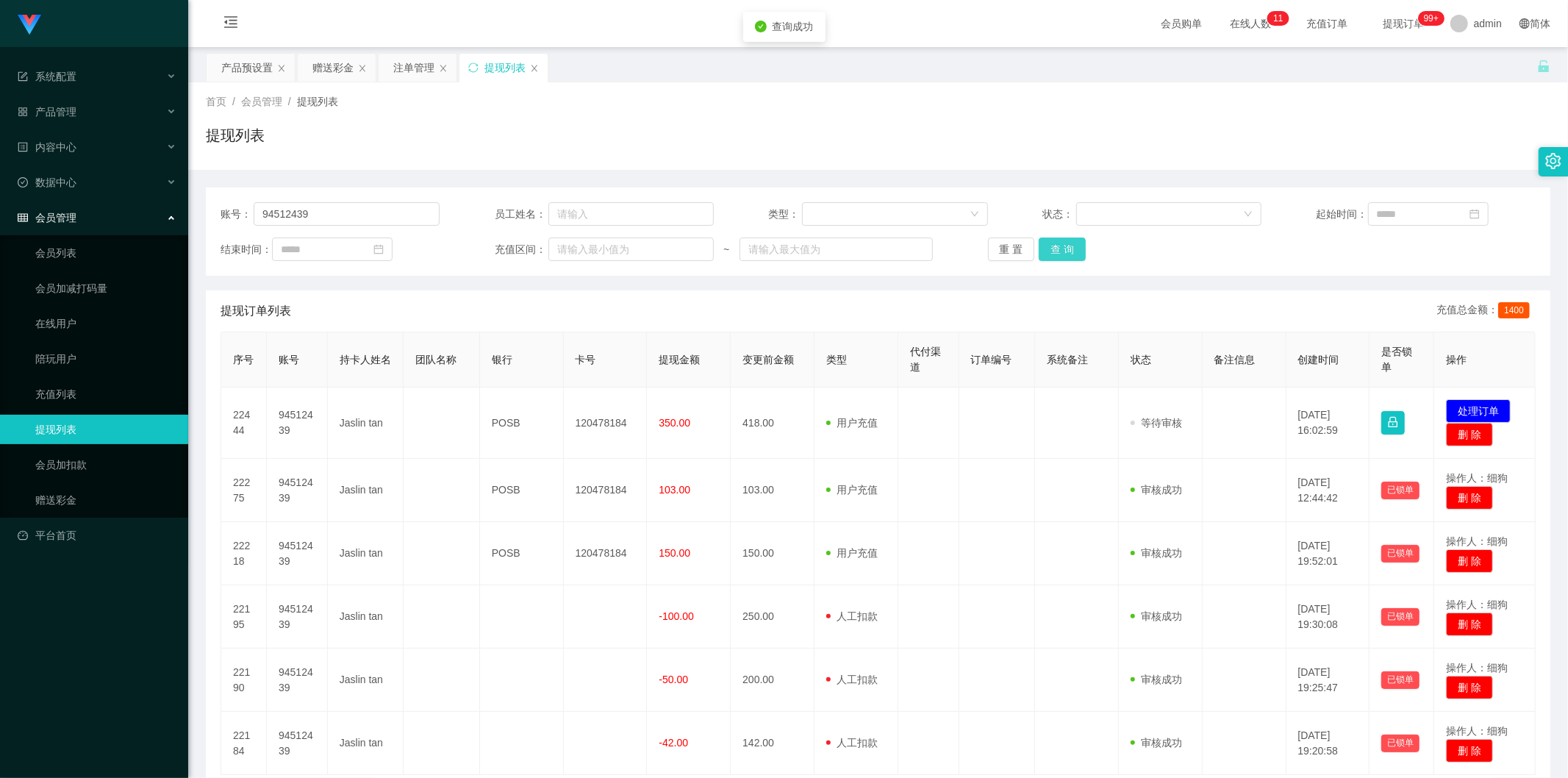
click at [1062, 257] on button "查 询" at bounding box center [1062, 249] width 47 height 23
click at [1076, 252] on button "查 询" at bounding box center [1062, 249] width 47 height 23
click at [1449, 408] on button "处理订单" at bounding box center [1477, 410] width 65 height 23
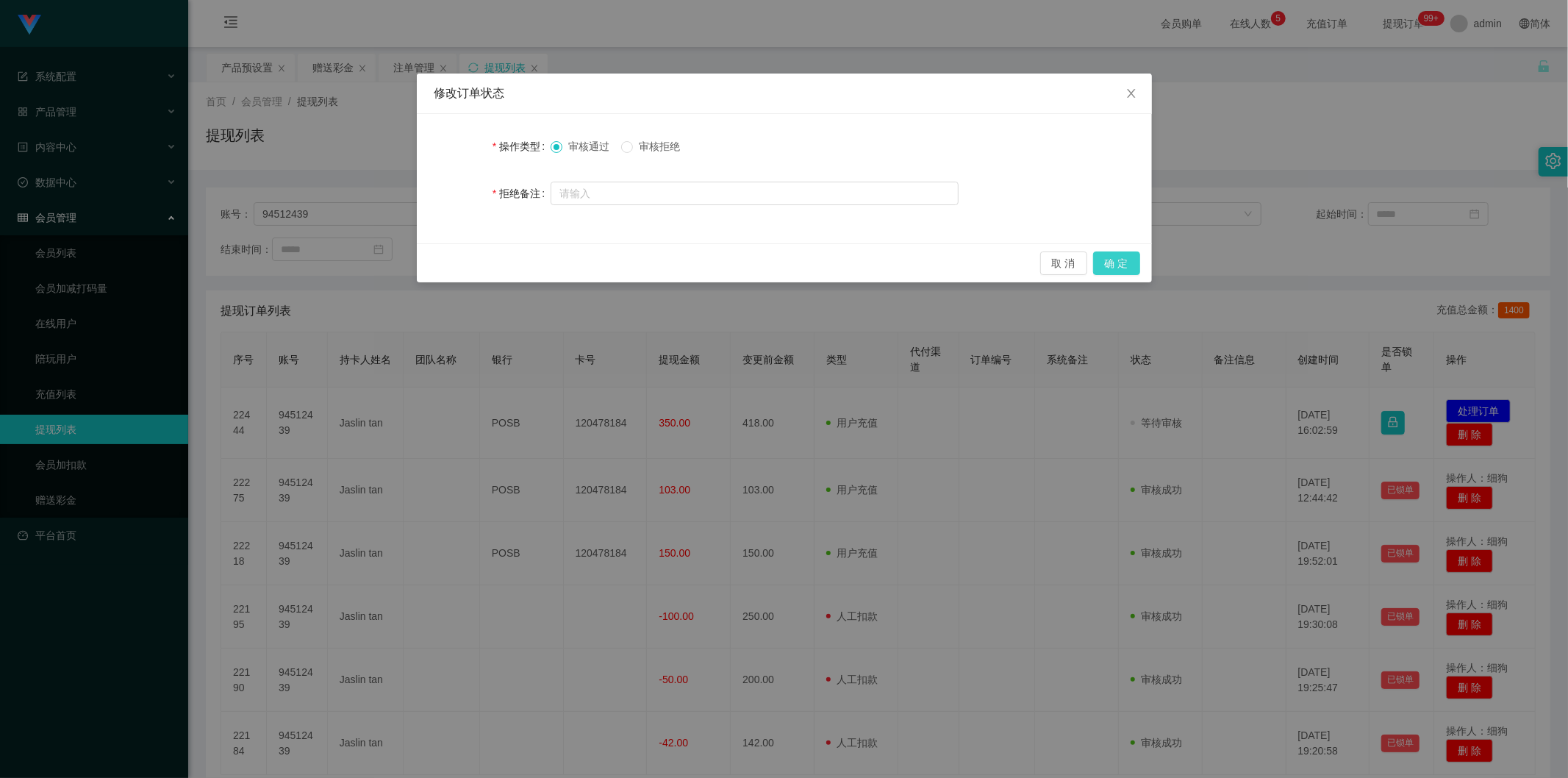
click at [1118, 266] on button "确 定" at bounding box center [1116, 263] width 47 height 23
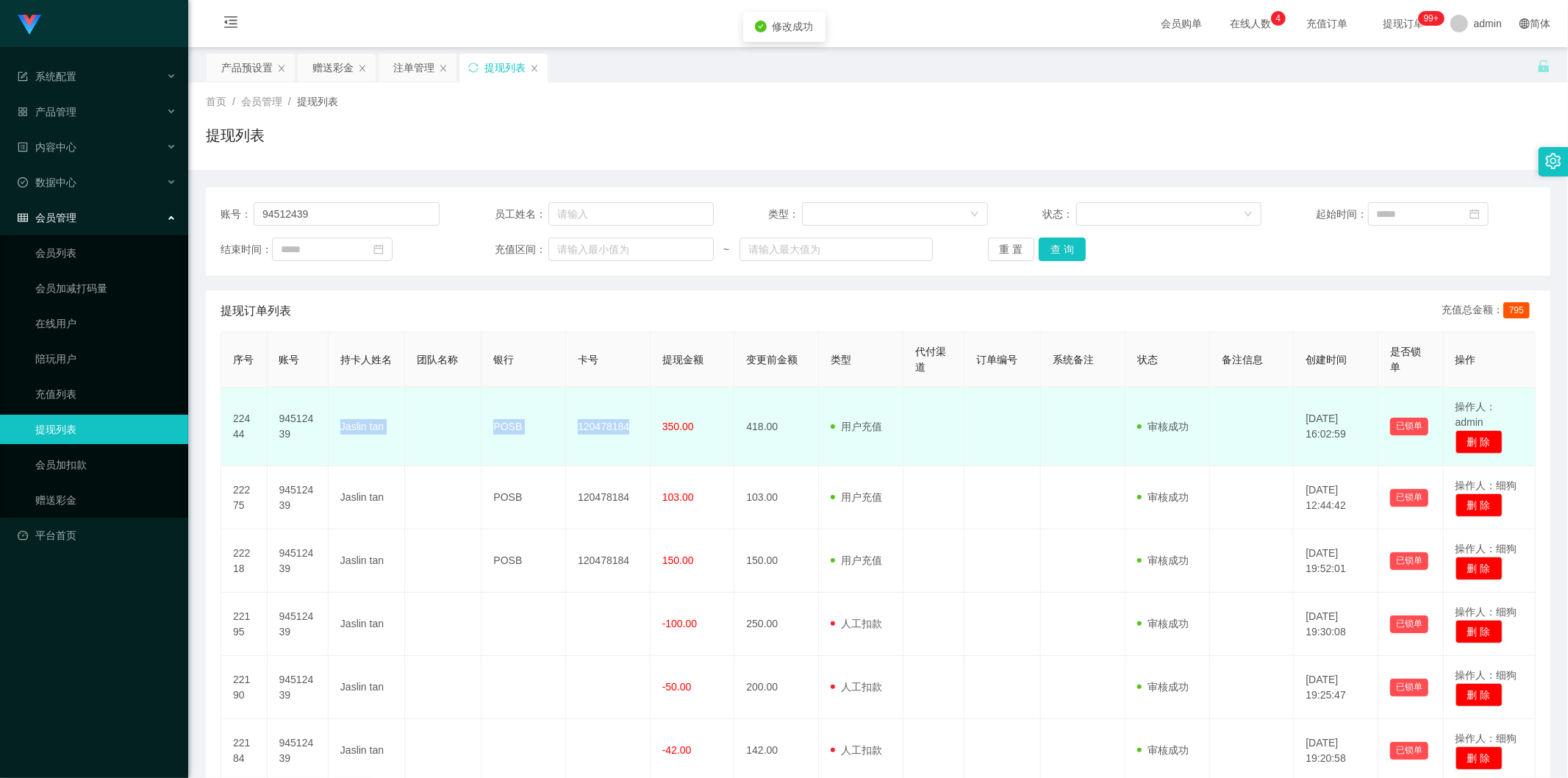
drag, startPoint x: 634, startPoint y: 428, endPoint x: 330, endPoint y: 421, distance: 304.1
click at [330, 421] on tr "22444 94512439 Jaslin tan POSB 120478184 350.00 418.00 用户充值 人工扣款 审核驳回 审核成功 等待审核…" at bounding box center [878, 427] width 1315 height 79
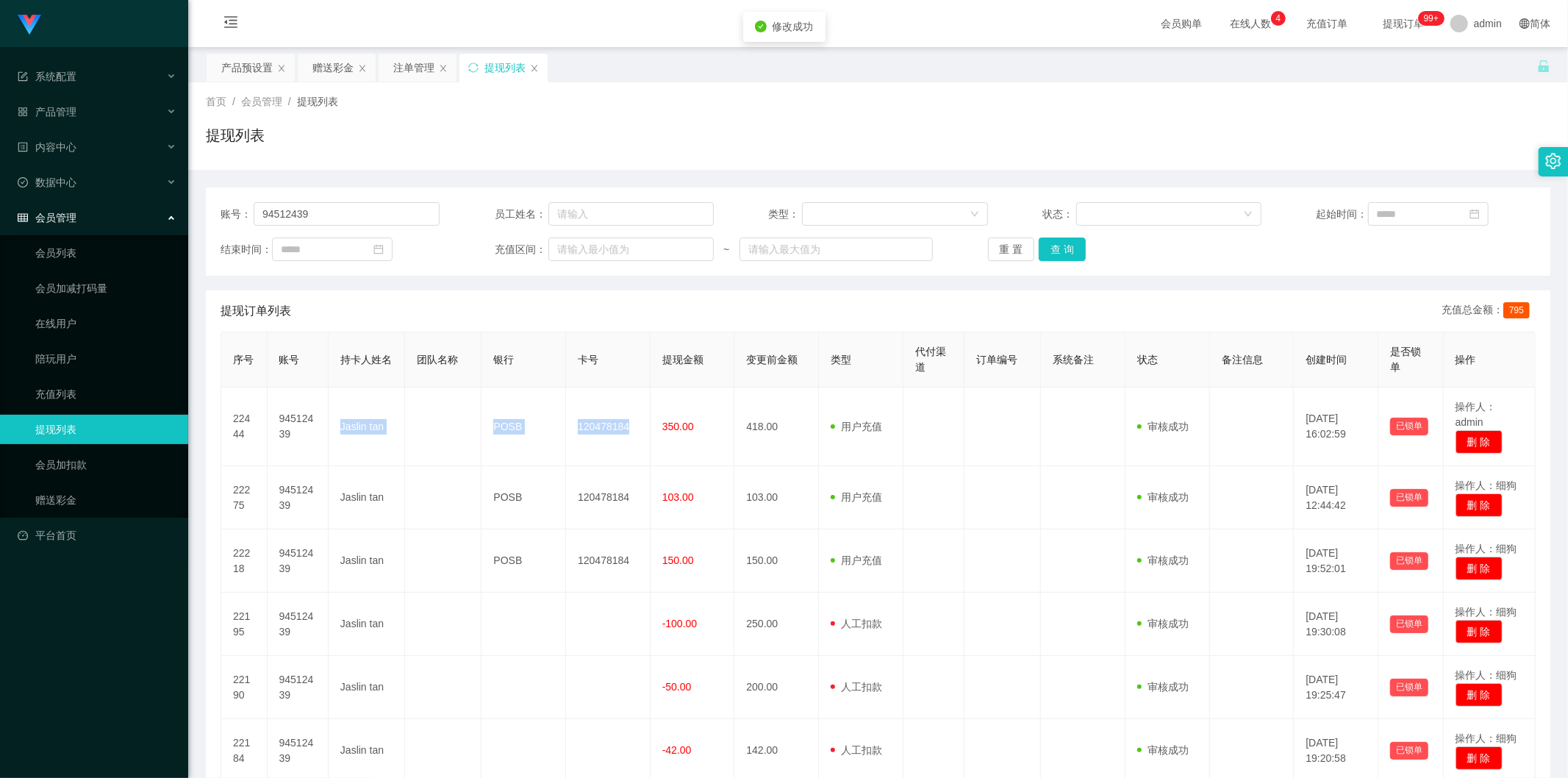
copy tr "Jaslin tan POSB 120478184"
click at [1063, 246] on button "查 询" at bounding box center [1062, 249] width 47 height 23
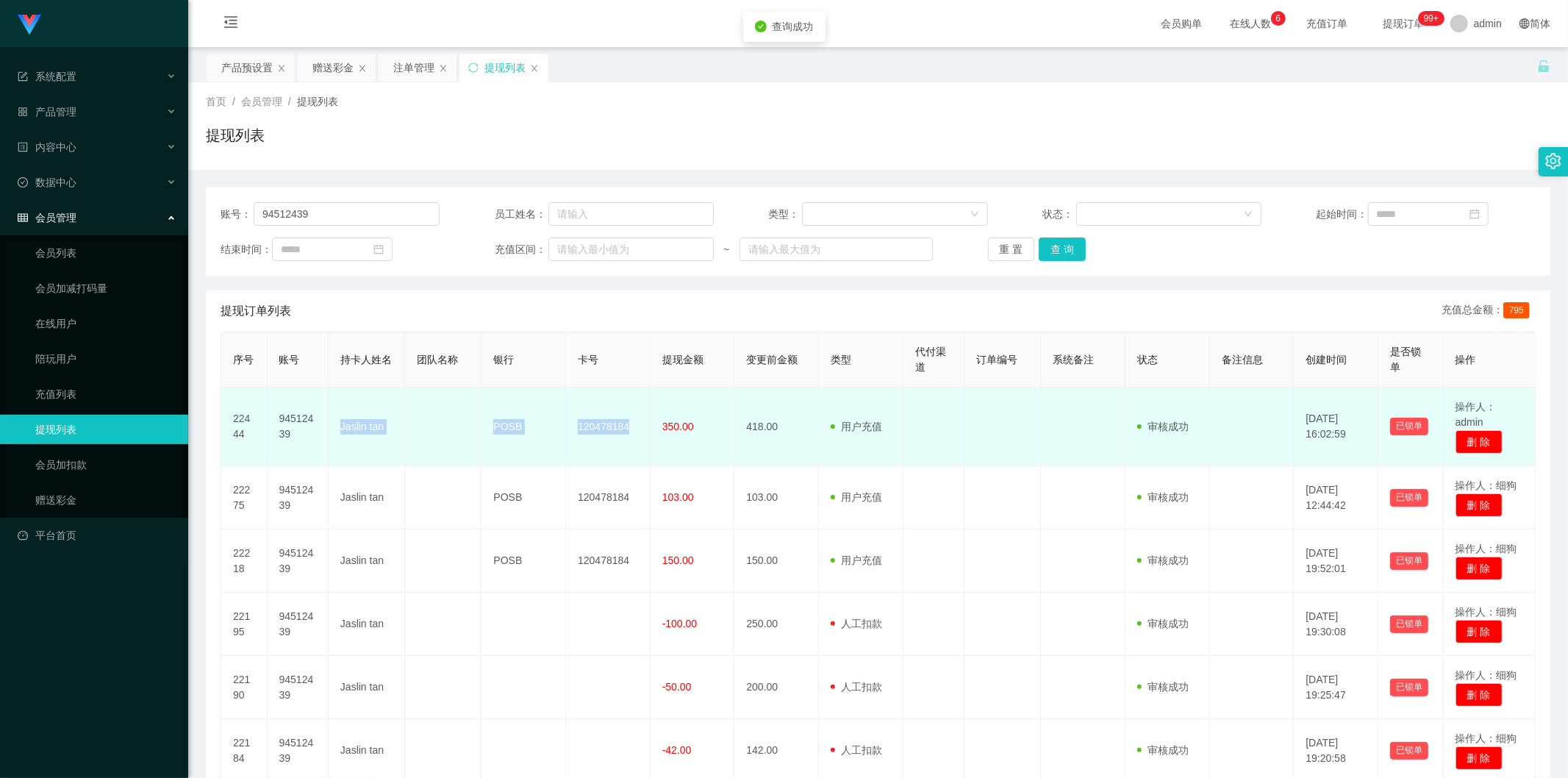
click at [594, 428] on td "120478184" at bounding box center [609, 427] width 85 height 79
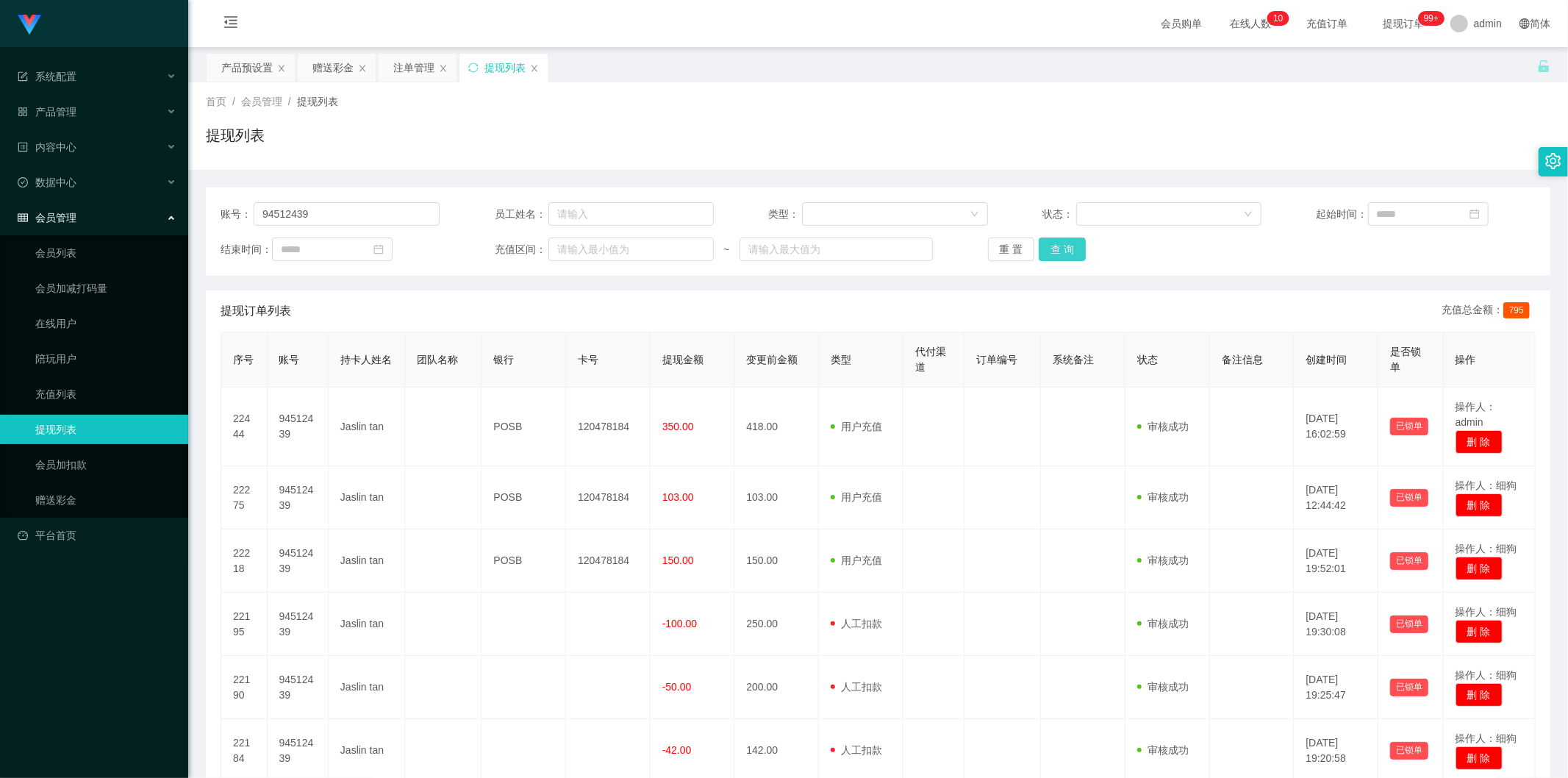
click at [1067, 258] on button "查 询" at bounding box center [1062, 249] width 47 height 23
